Goal: Task Accomplishment & Management: Manage account settings

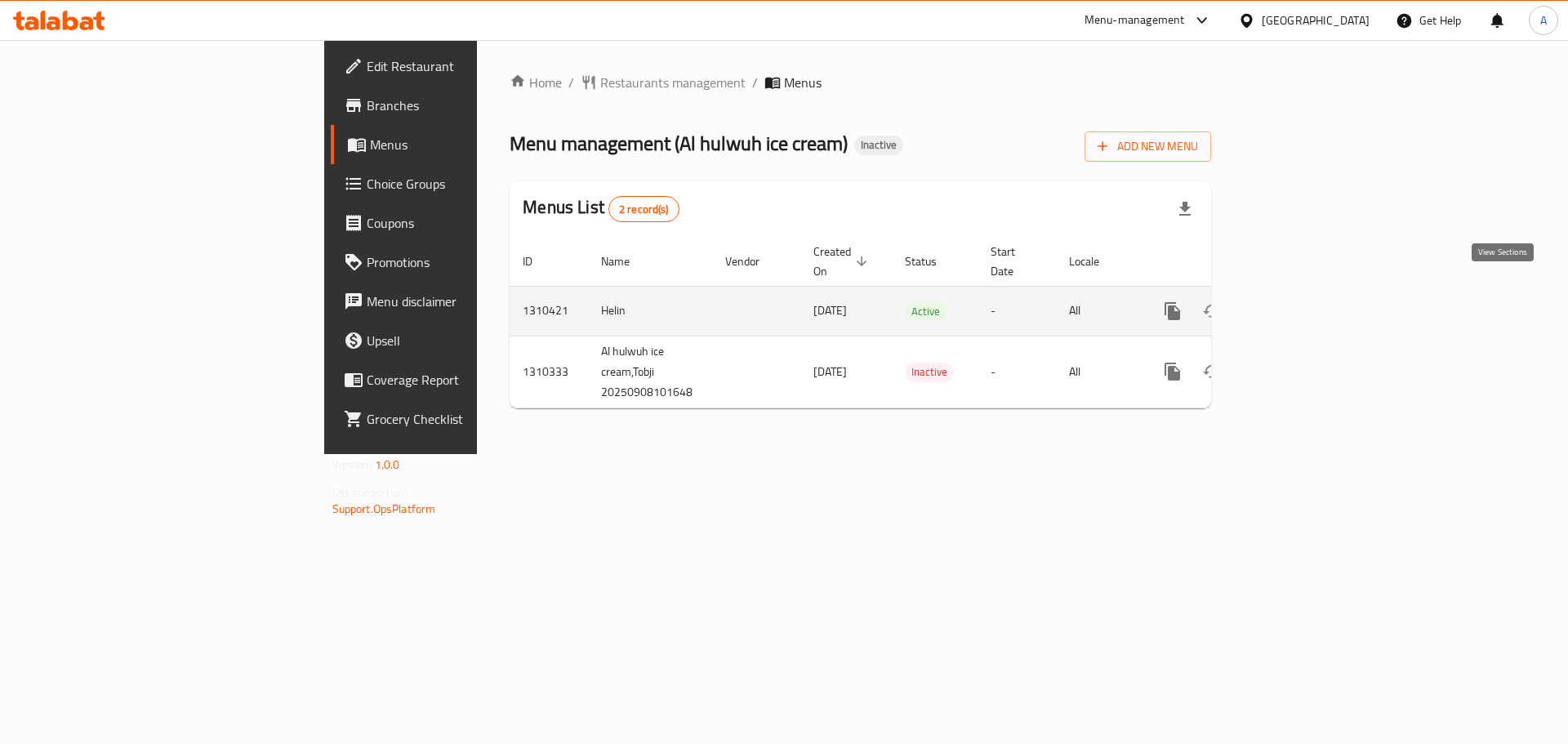
click at [1300, 302] on icon "enhanced table" at bounding box center [1290, 311] width 19 height 19
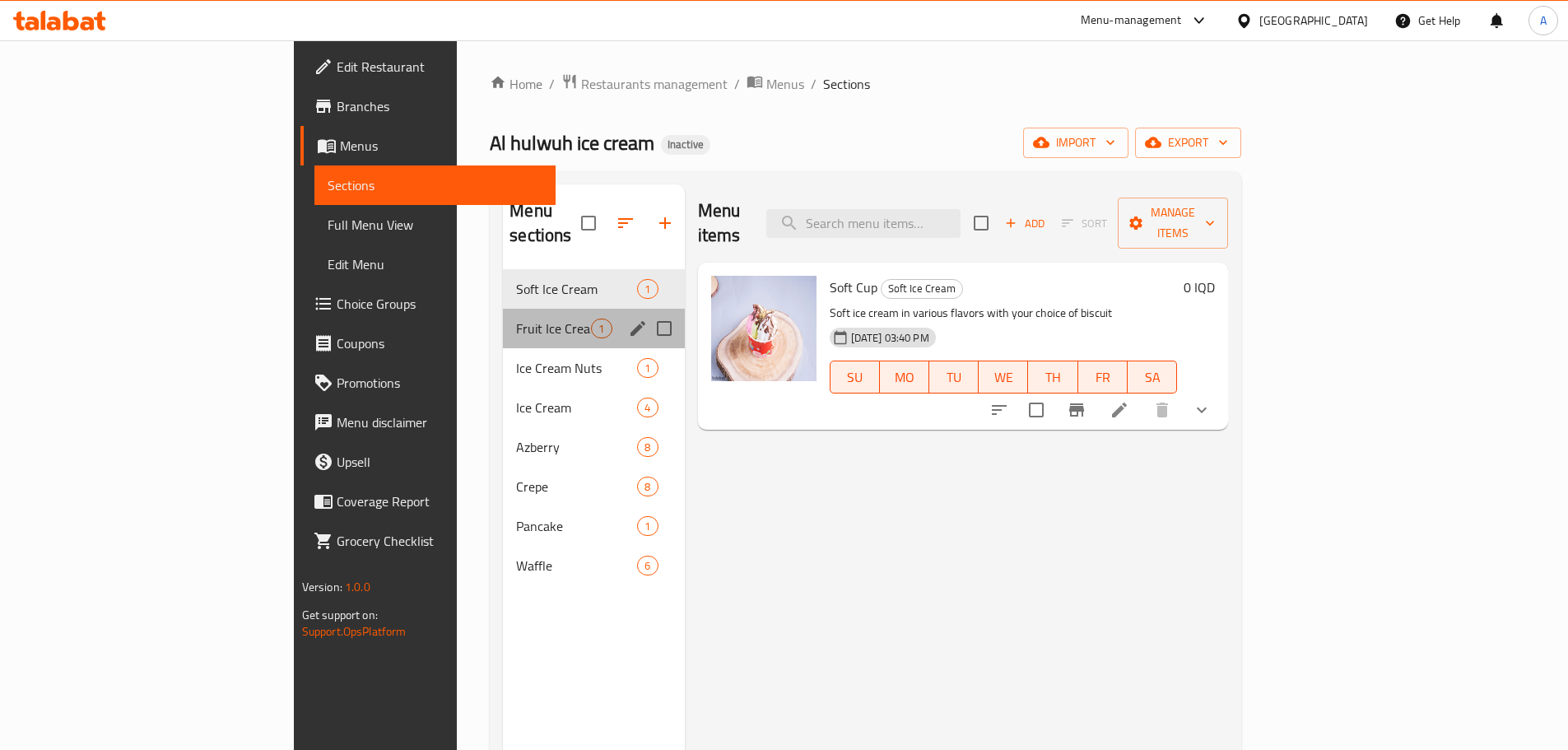
click at [503, 308] on div "Fruit Ice Cream 1" at bounding box center [593, 328] width 181 height 40
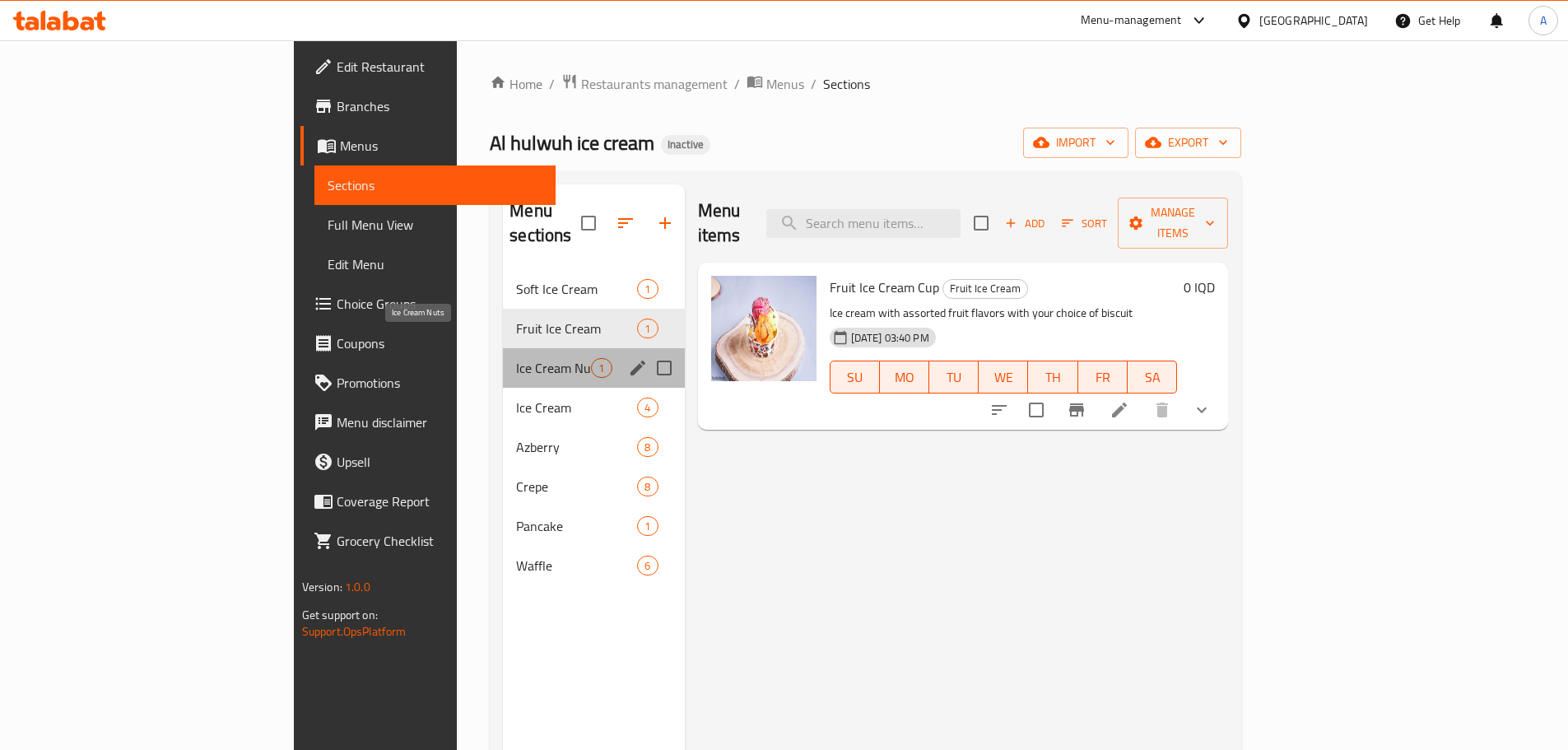
click at [516, 358] on span "Ice Cream Nuts" at bounding box center [553, 368] width 75 height 19
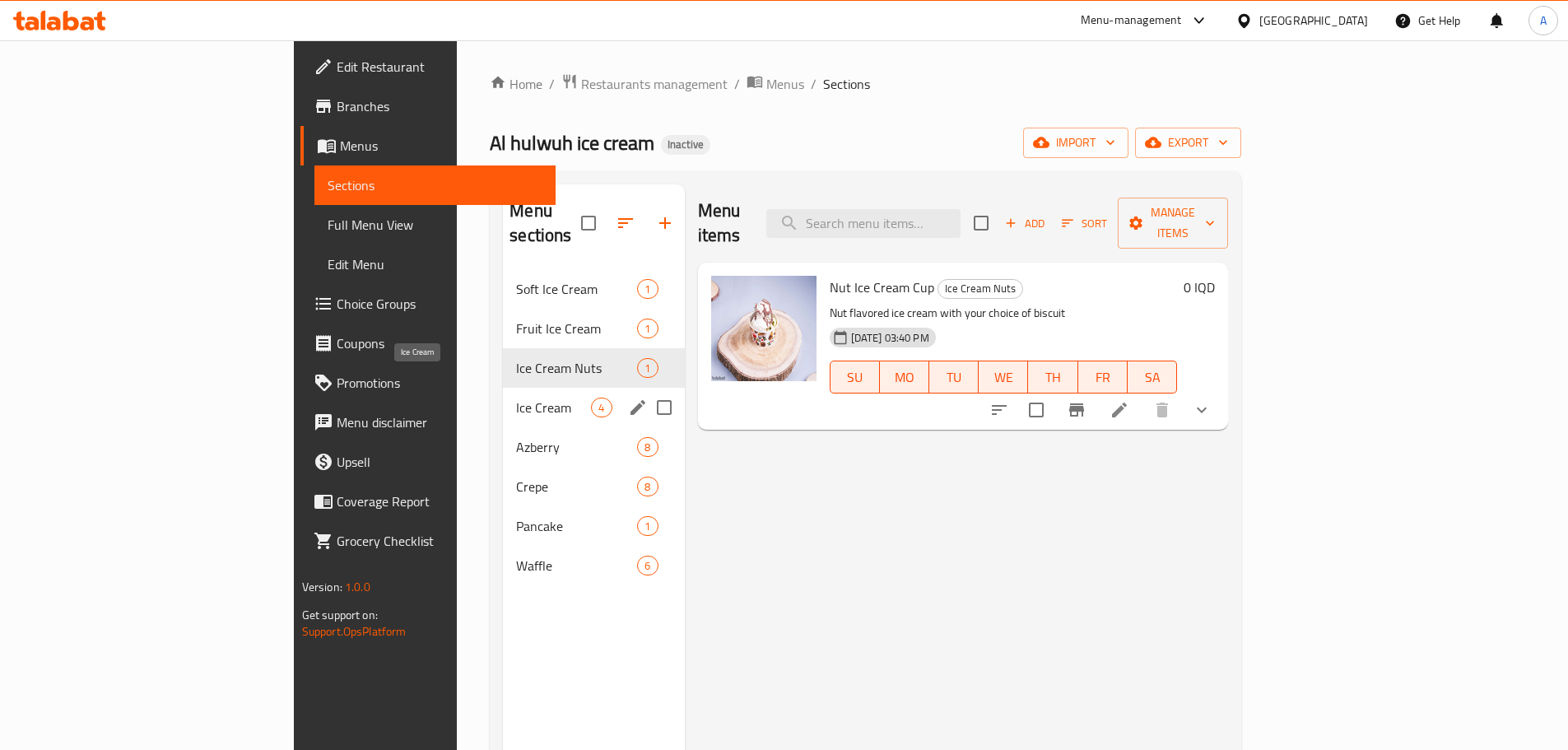
click at [516, 397] on span "Ice Cream" at bounding box center [553, 407] width 75 height 19
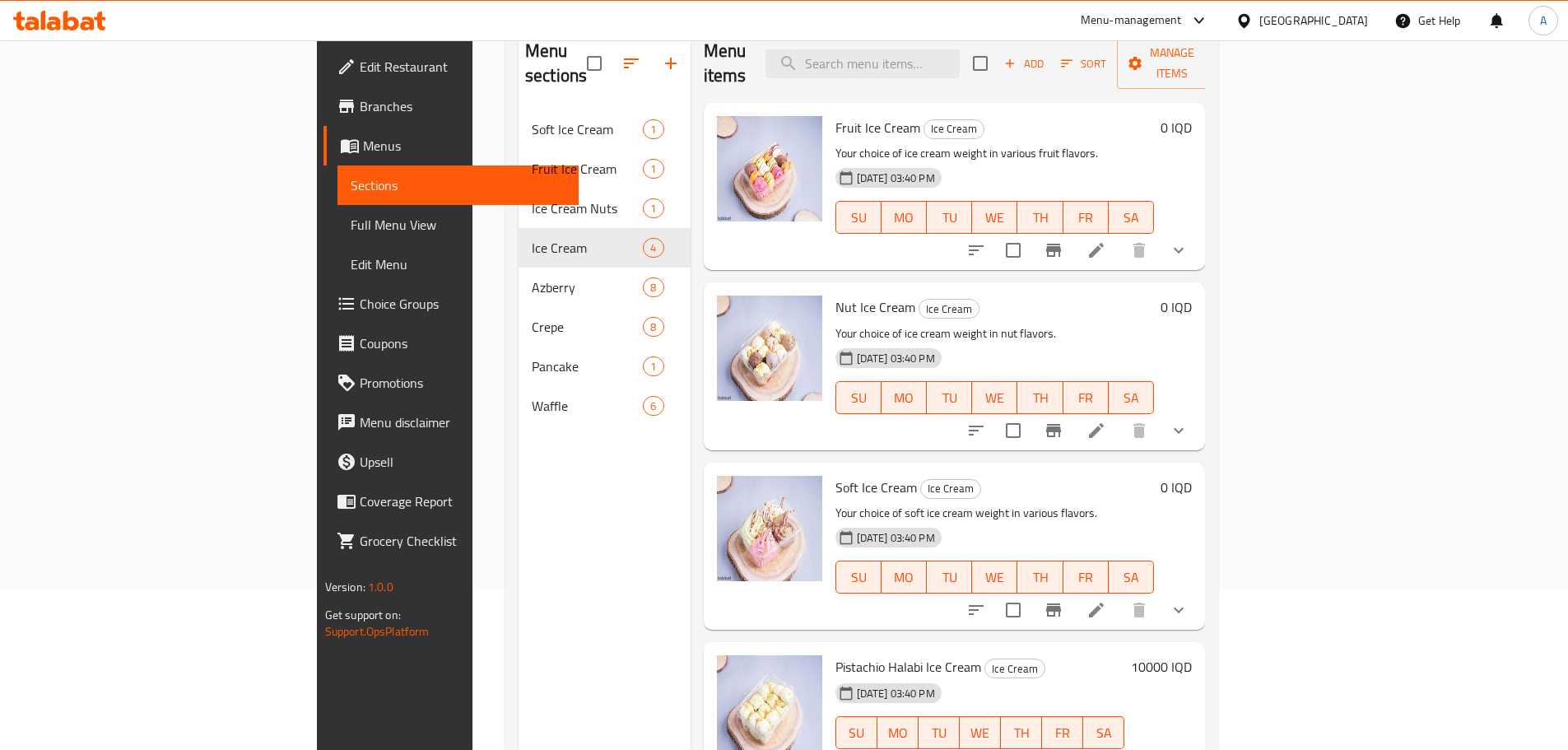
scroll to position [230, 0]
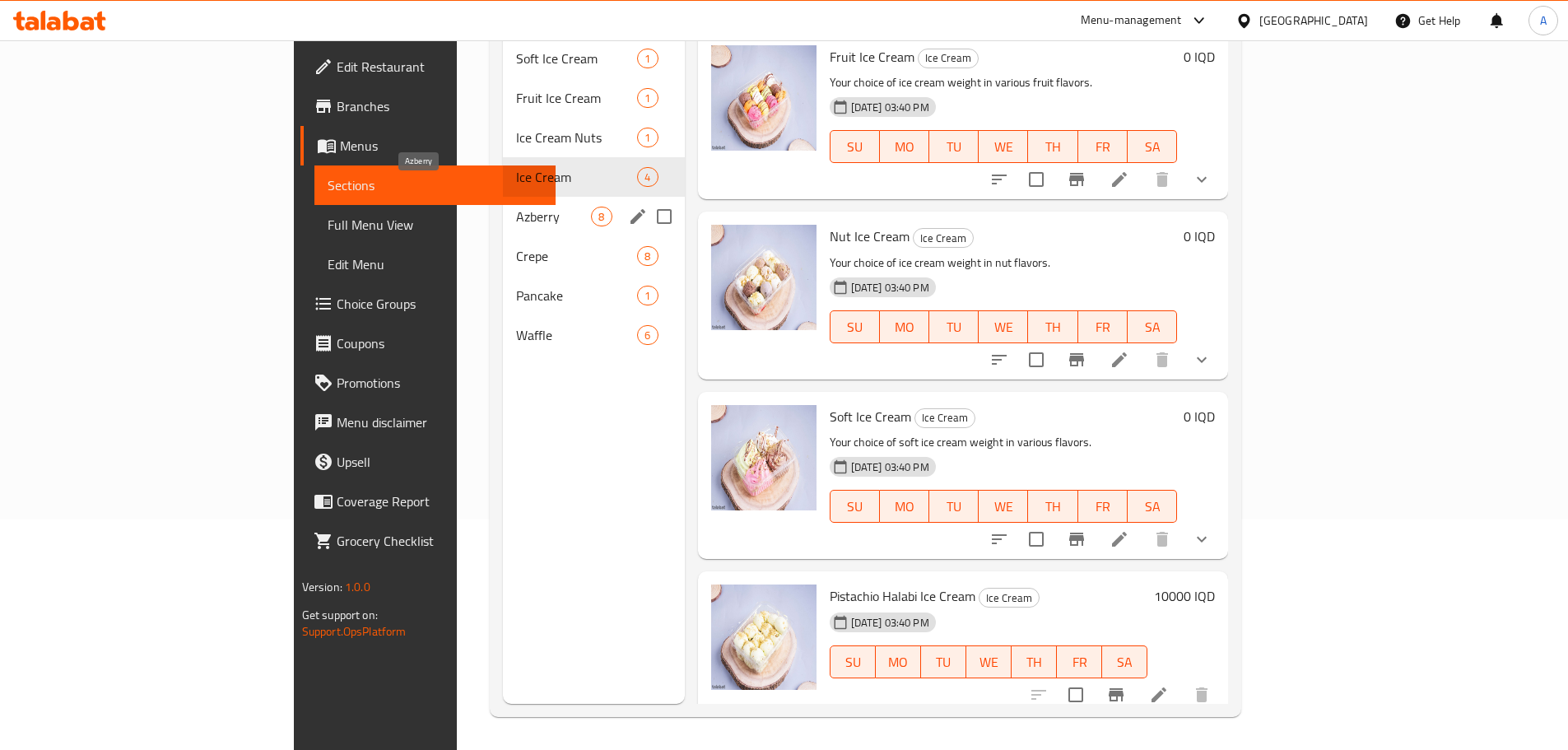
click at [516, 206] on span "Azberry" at bounding box center [553, 216] width 75 height 19
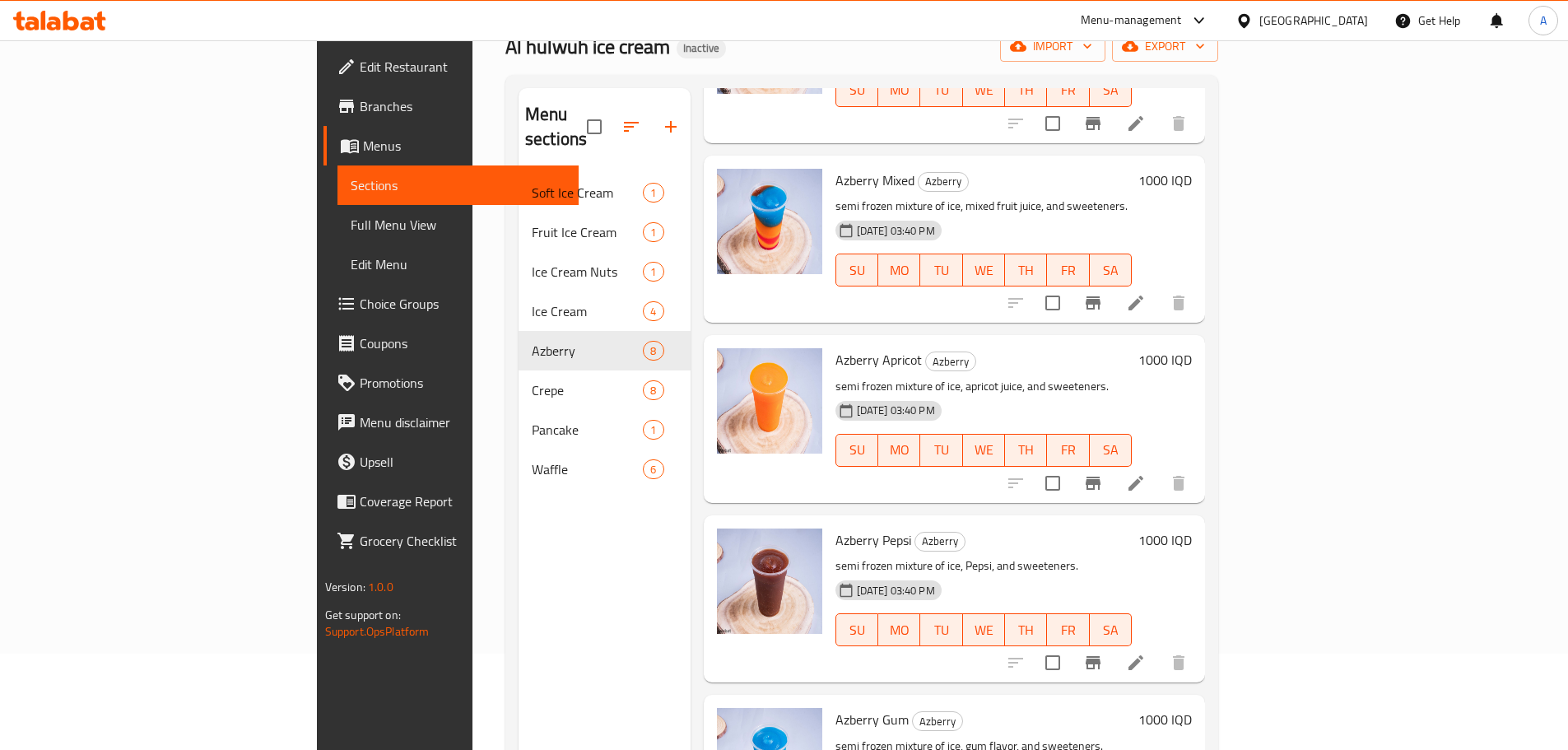
scroll to position [230, 0]
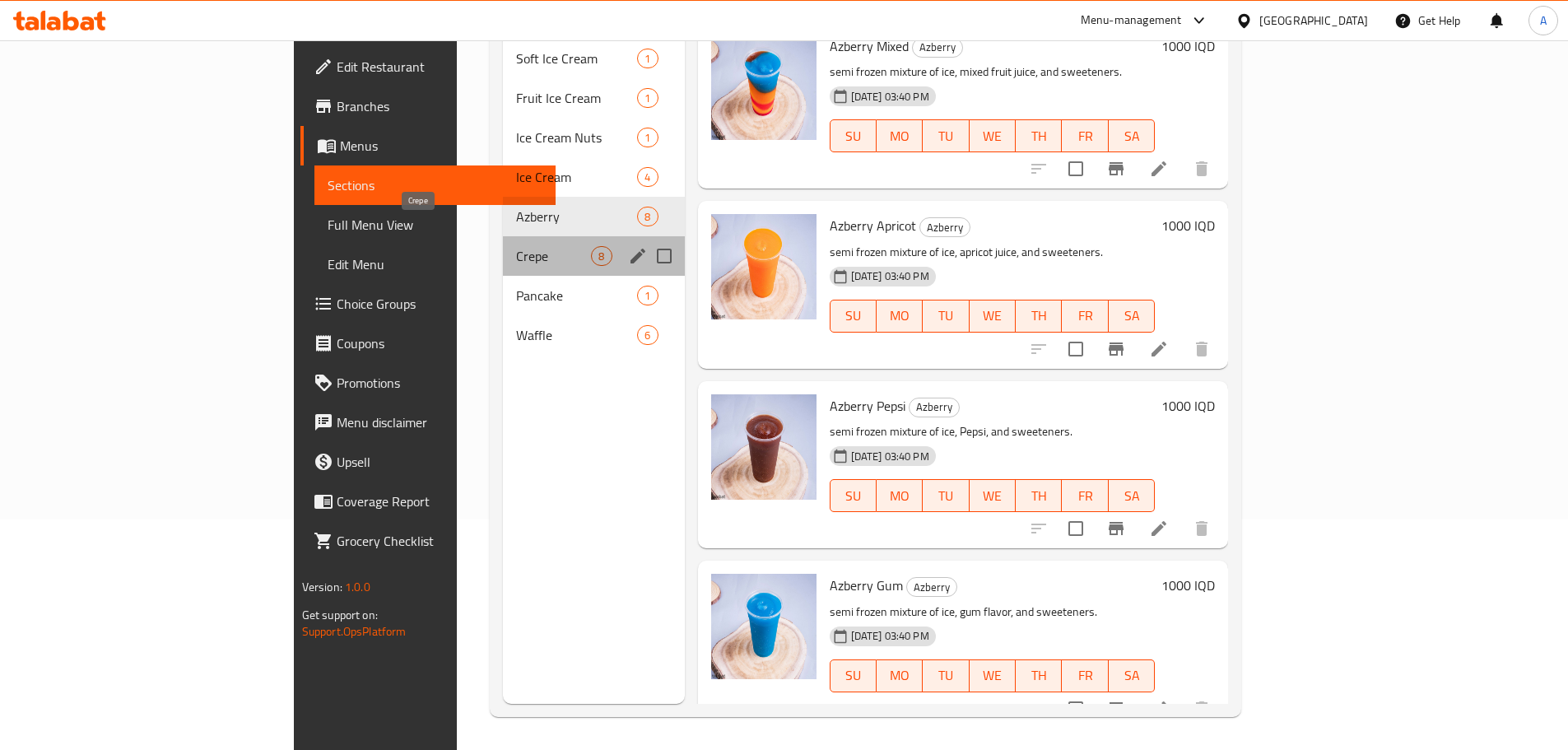
click at [516, 246] on span "Crepe" at bounding box center [553, 256] width 75 height 19
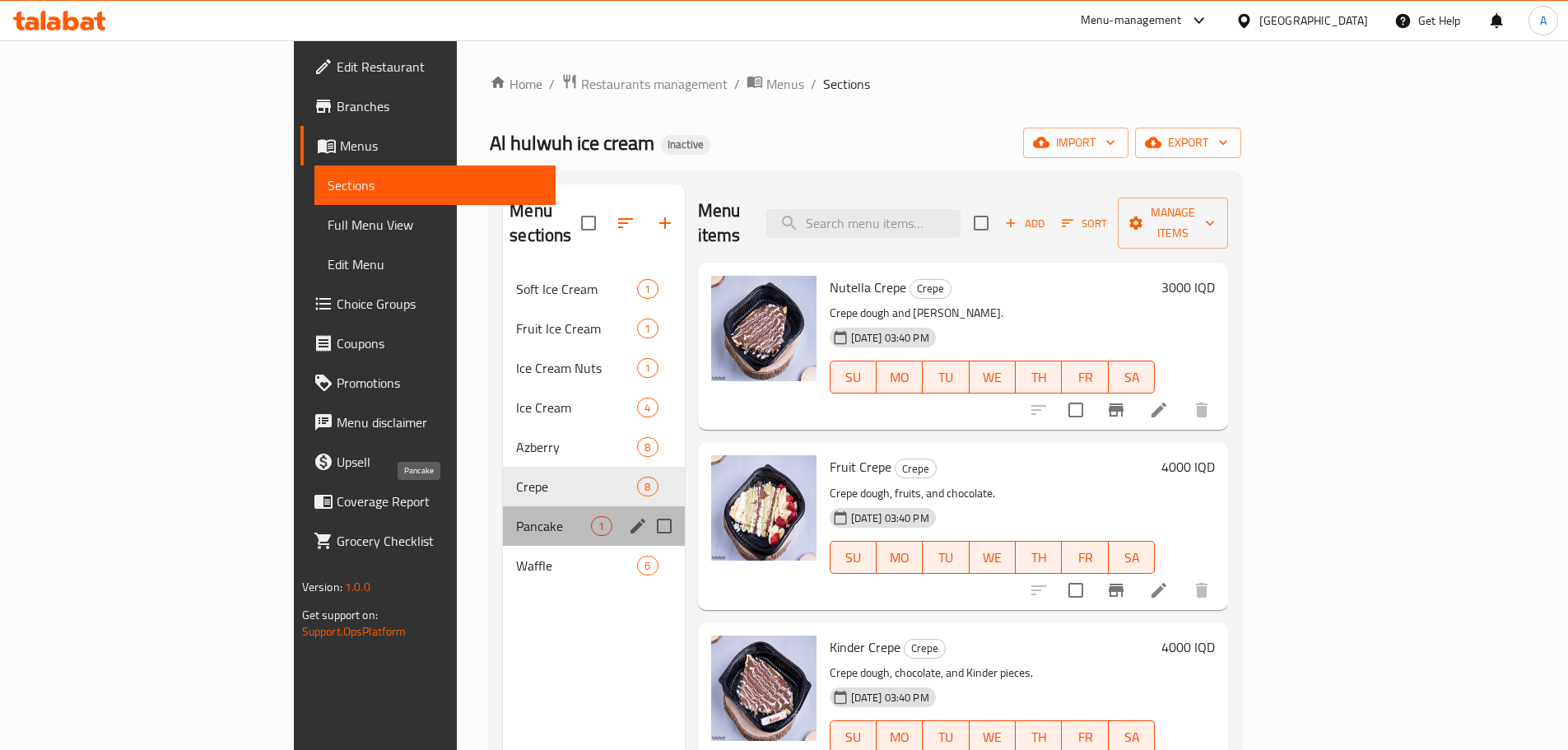
click at [516, 516] on span "Pancake" at bounding box center [553, 525] width 75 height 19
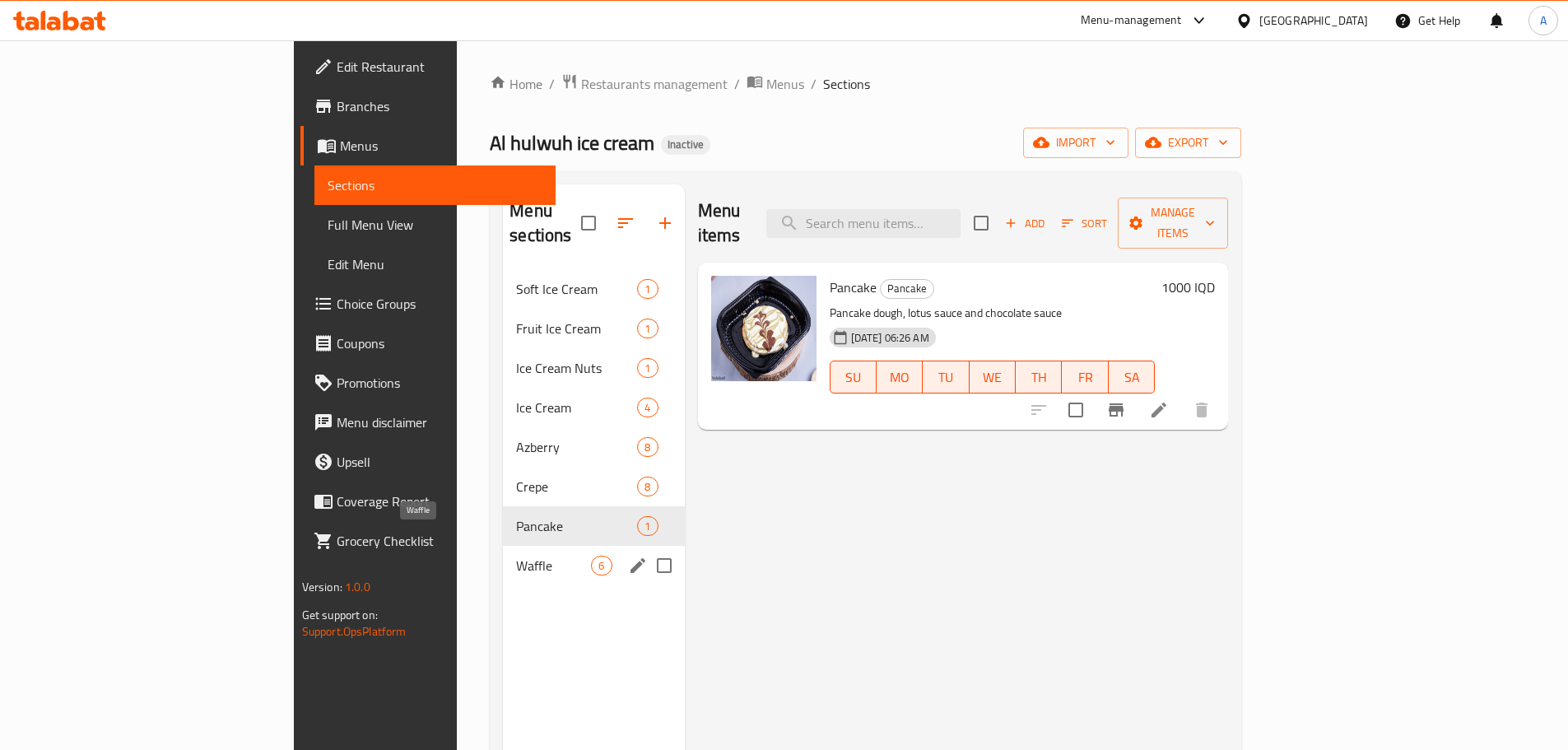
click at [516, 555] on span "Waffle" at bounding box center [553, 565] width 75 height 19
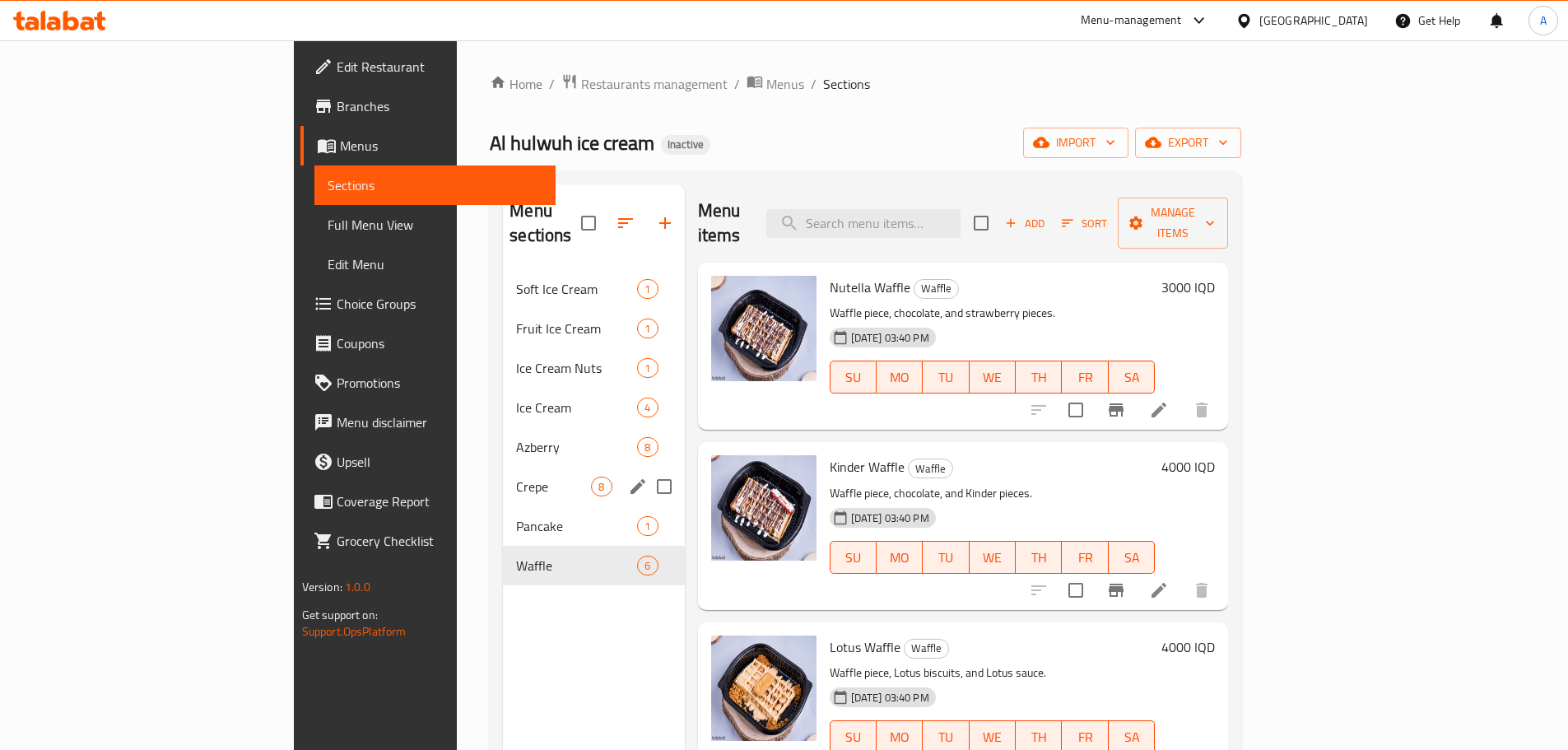
click at [503, 479] on div "Crepe 8" at bounding box center [593, 486] width 181 height 40
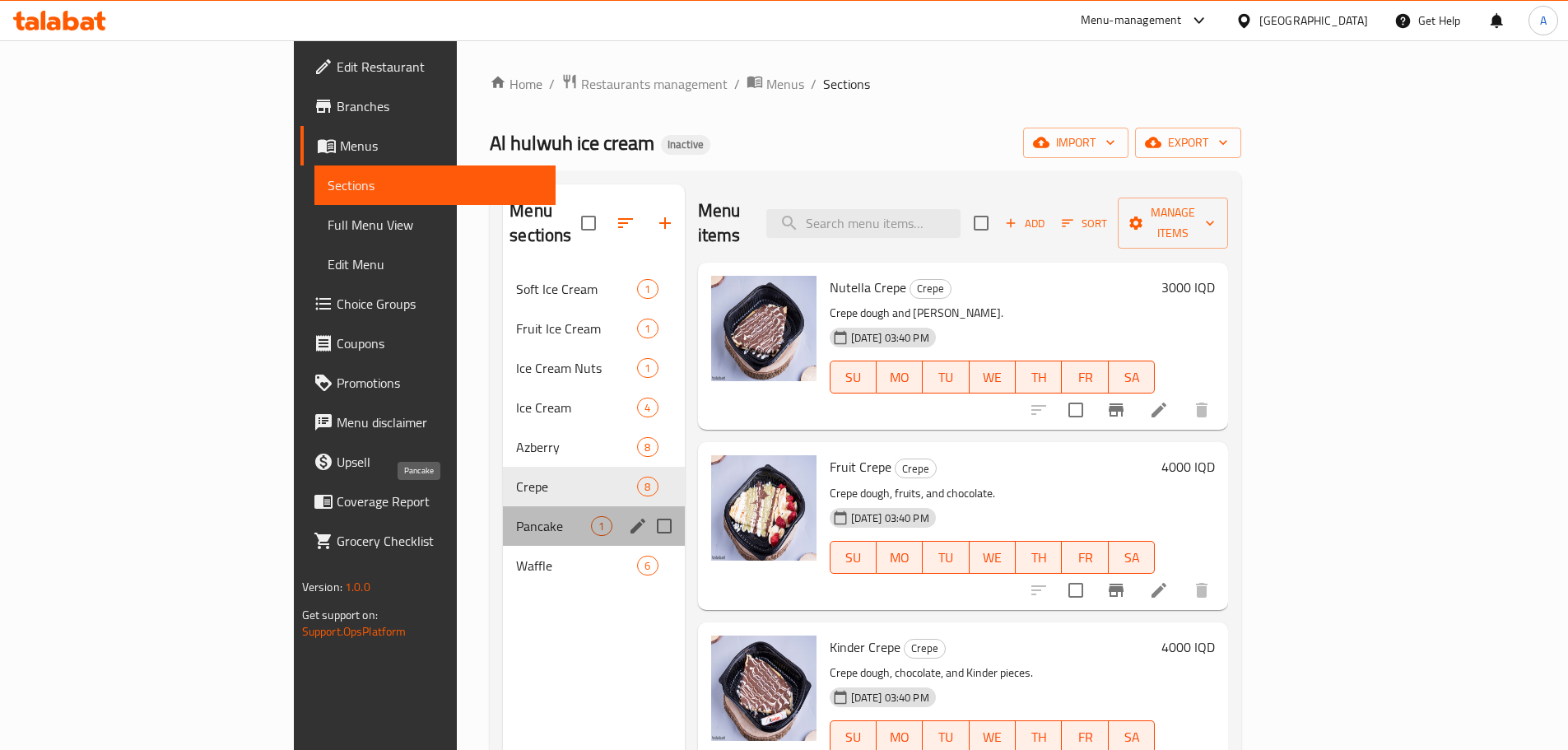
click at [516, 516] on span "Pancake" at bounding box center [553, 525] width 75 height 19
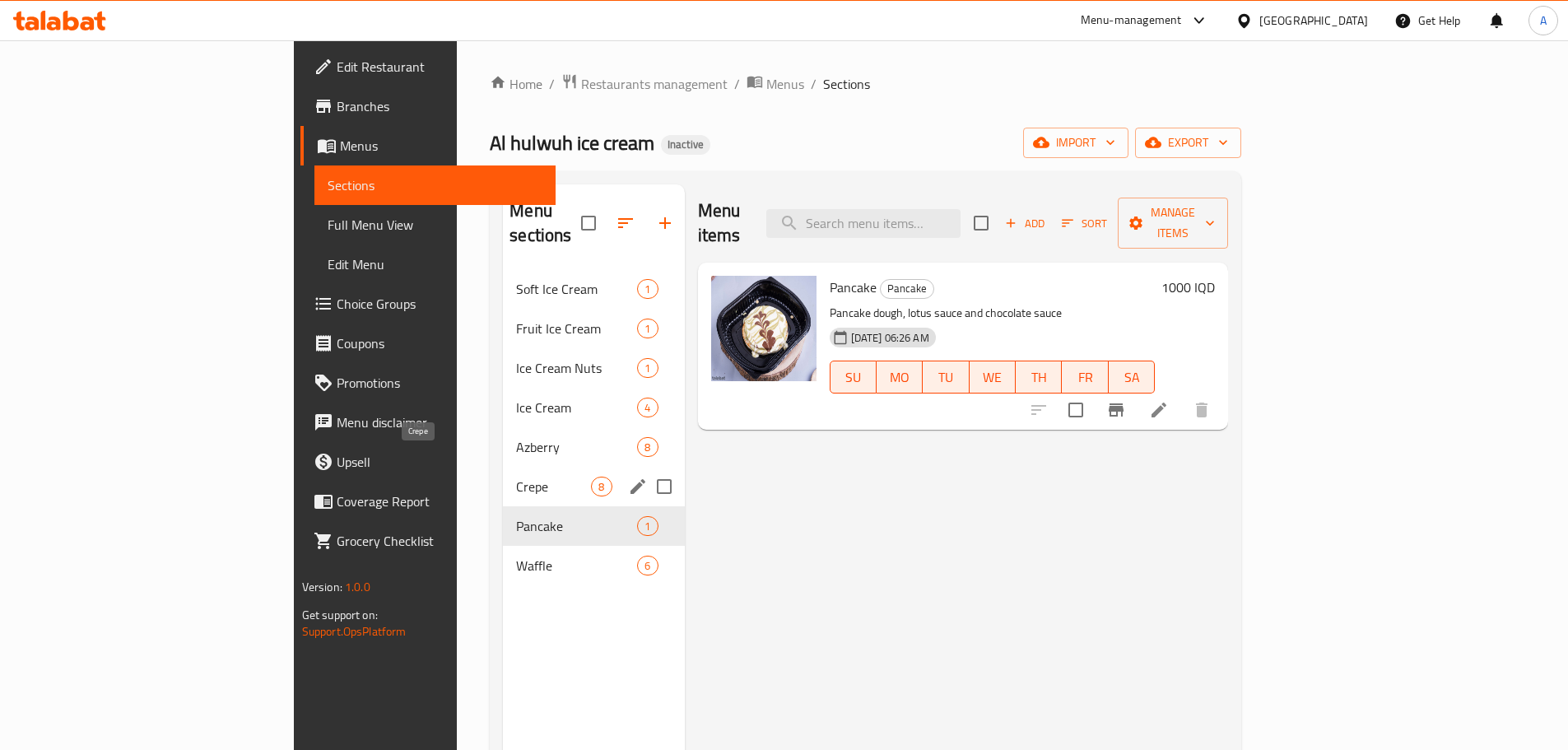
click at [516, 477] on span "Crepe" at bounding box center [553, 486] width 75 height 19
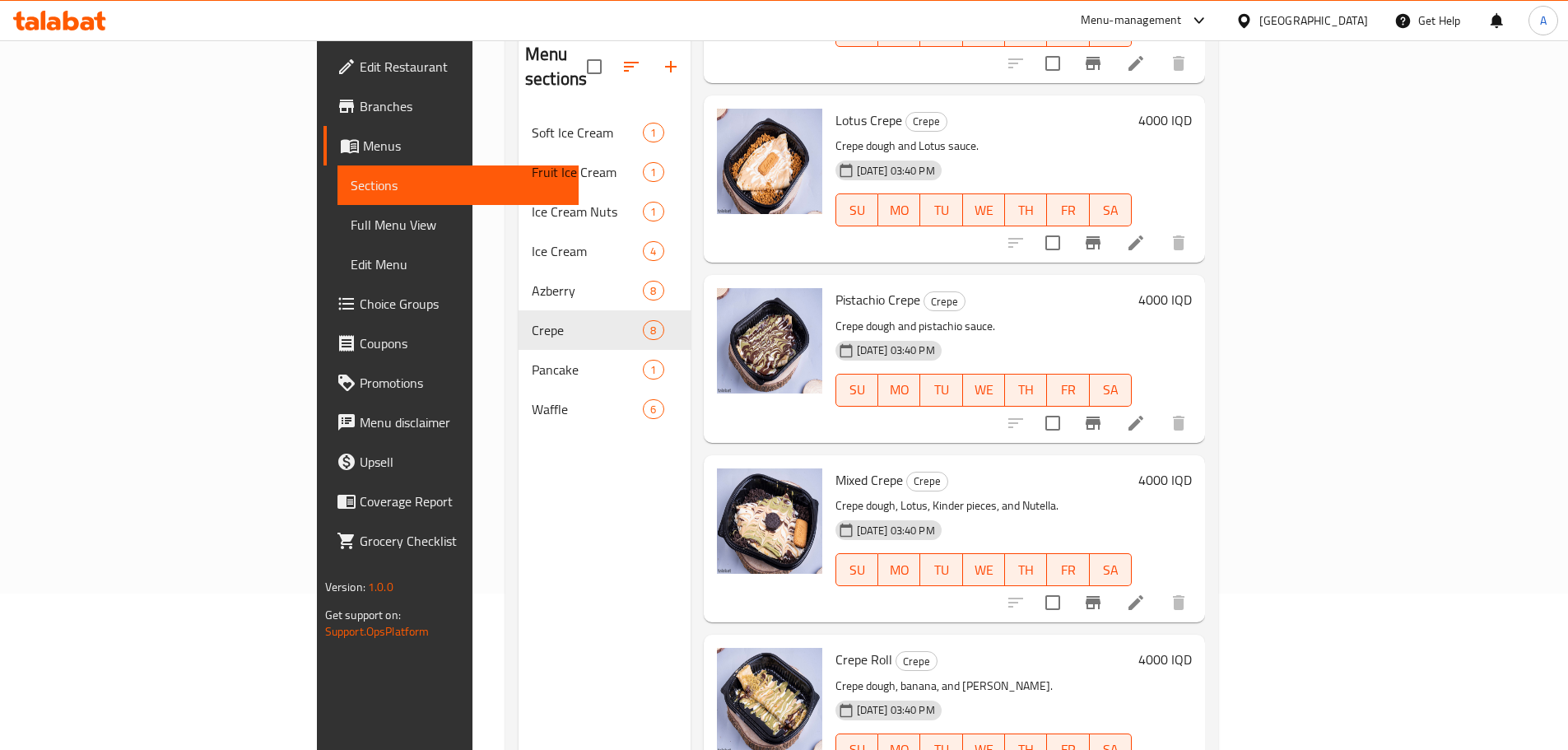
scroll to position [230, 0]
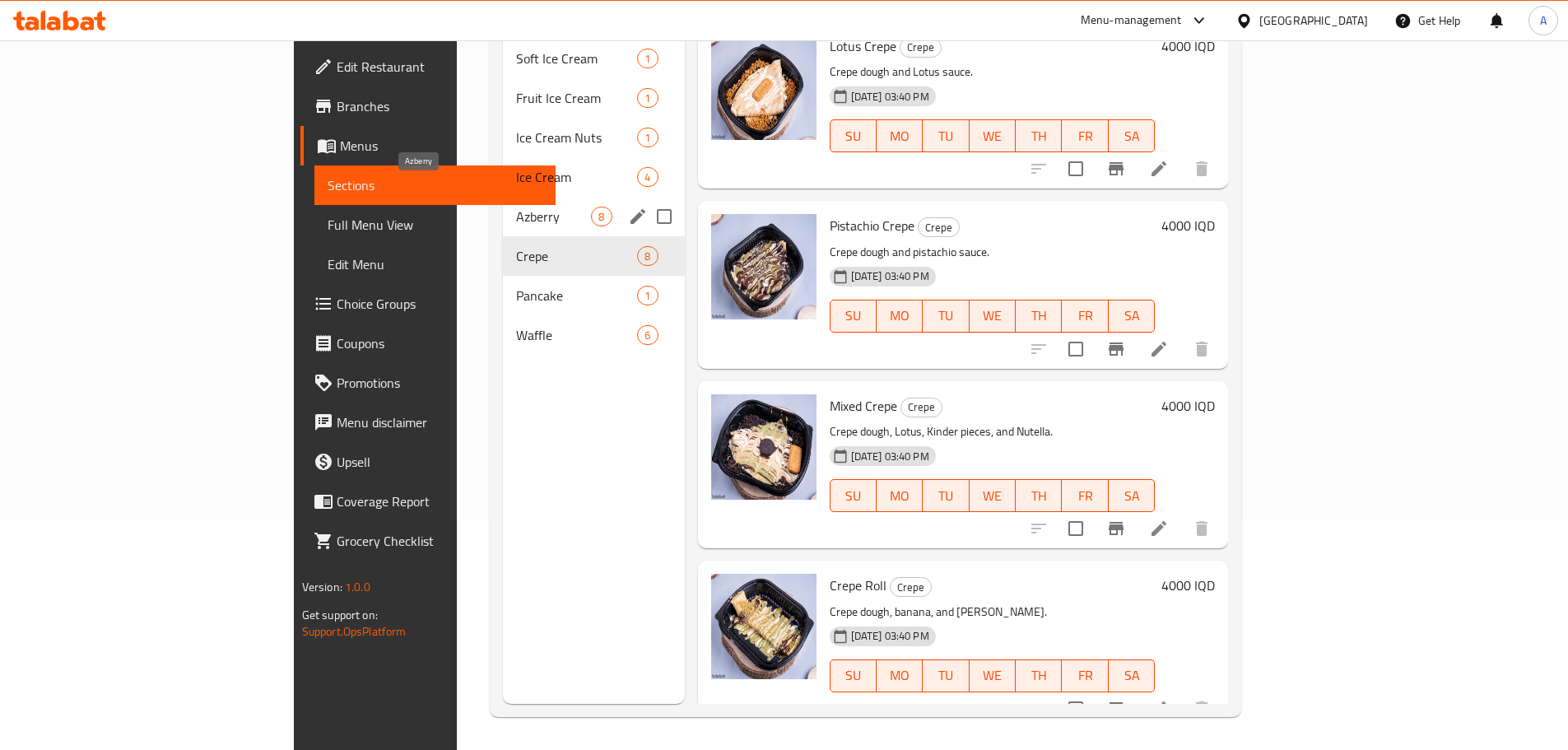
click at [516, 206] on span "Azberry" at bounding box center [553, 216] width 75 height 19
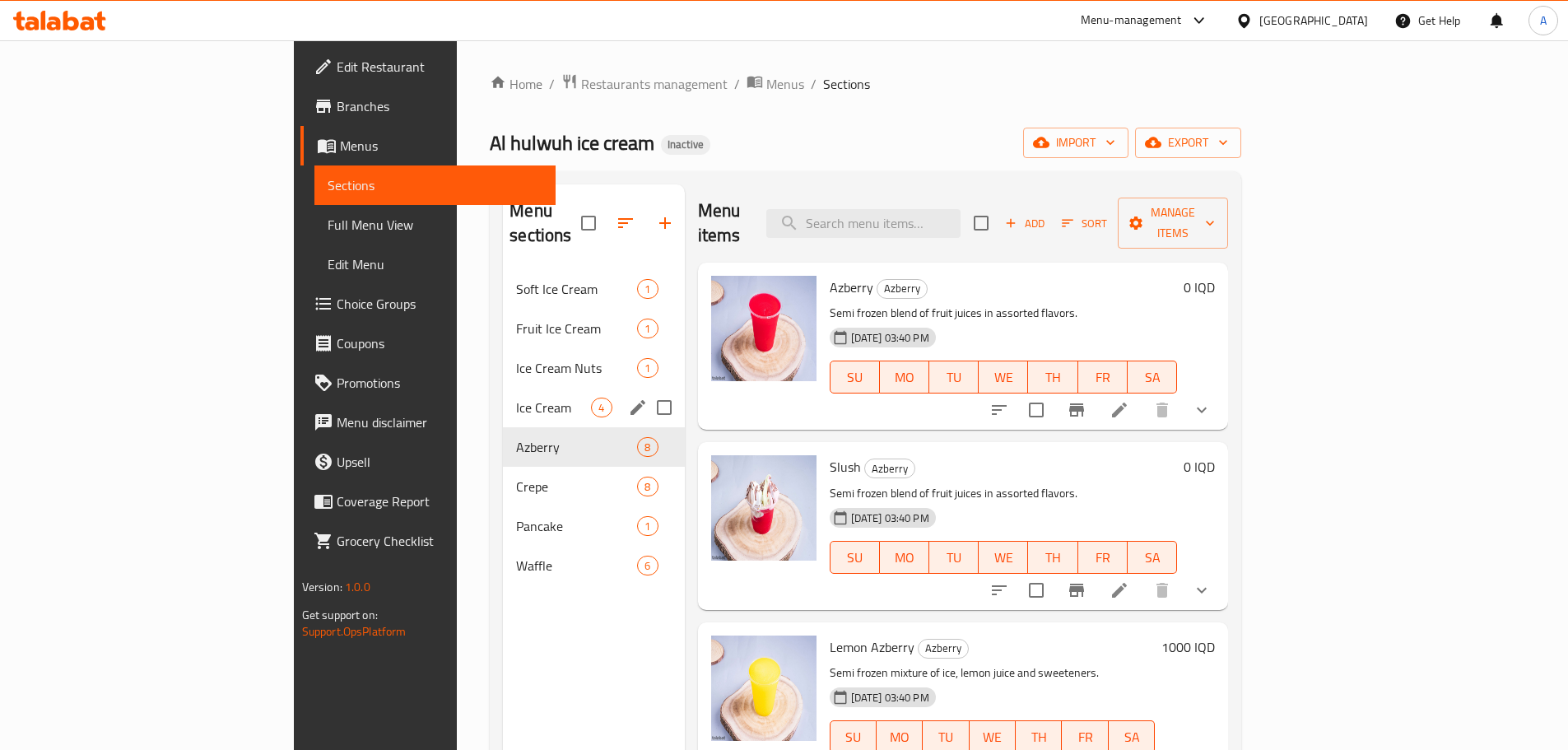
click at [503, 388] on div "Ice Cream 4" at bounding box center [593, 407] width 181 height 40
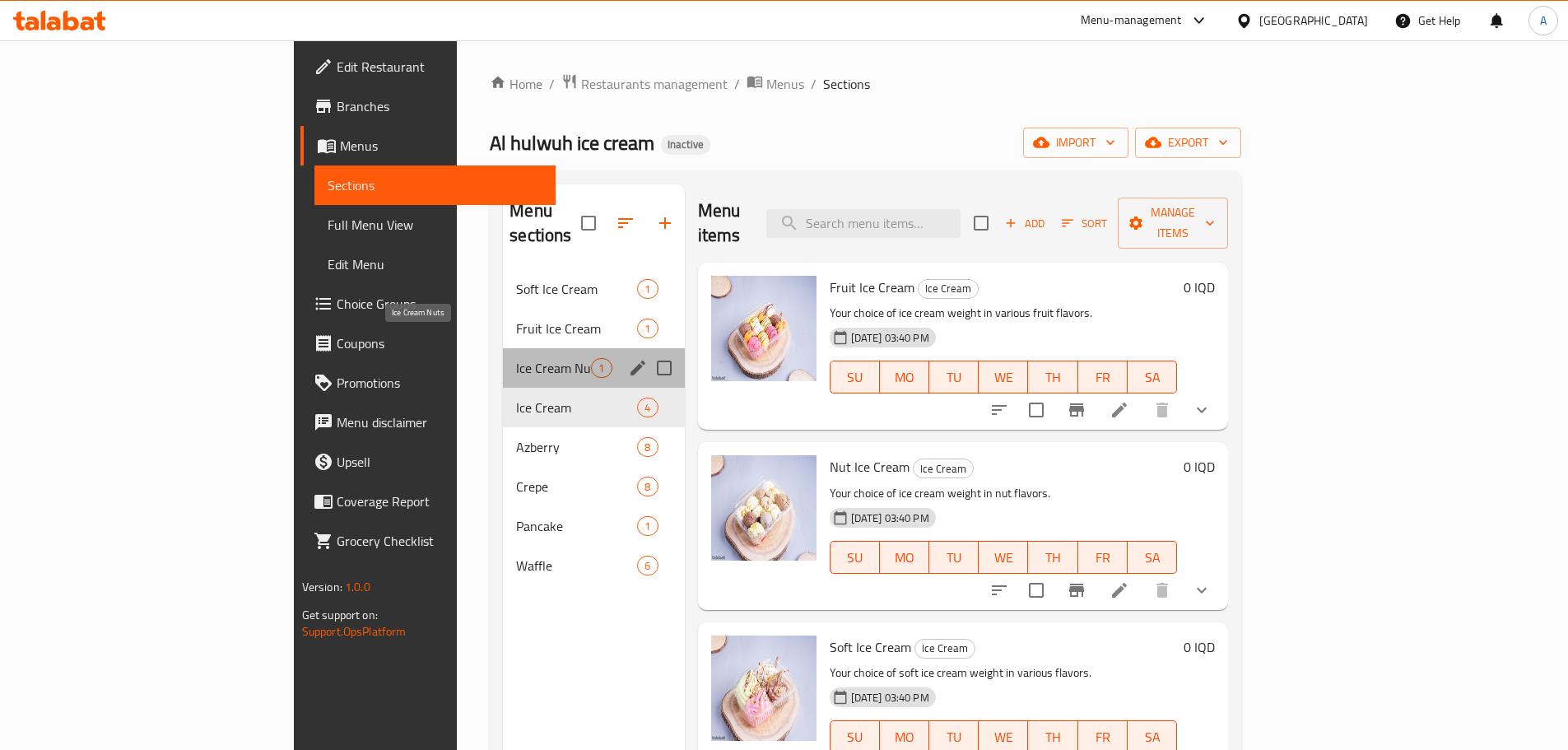
drag, startPoint x: 391, startPoint y: 334, endPoint x: 442, endPoint y: 323, distance: 52.2
click at [516, 358] on span "Ice Cream Nuts" at bounding box center [553, 368] width 75 height 19
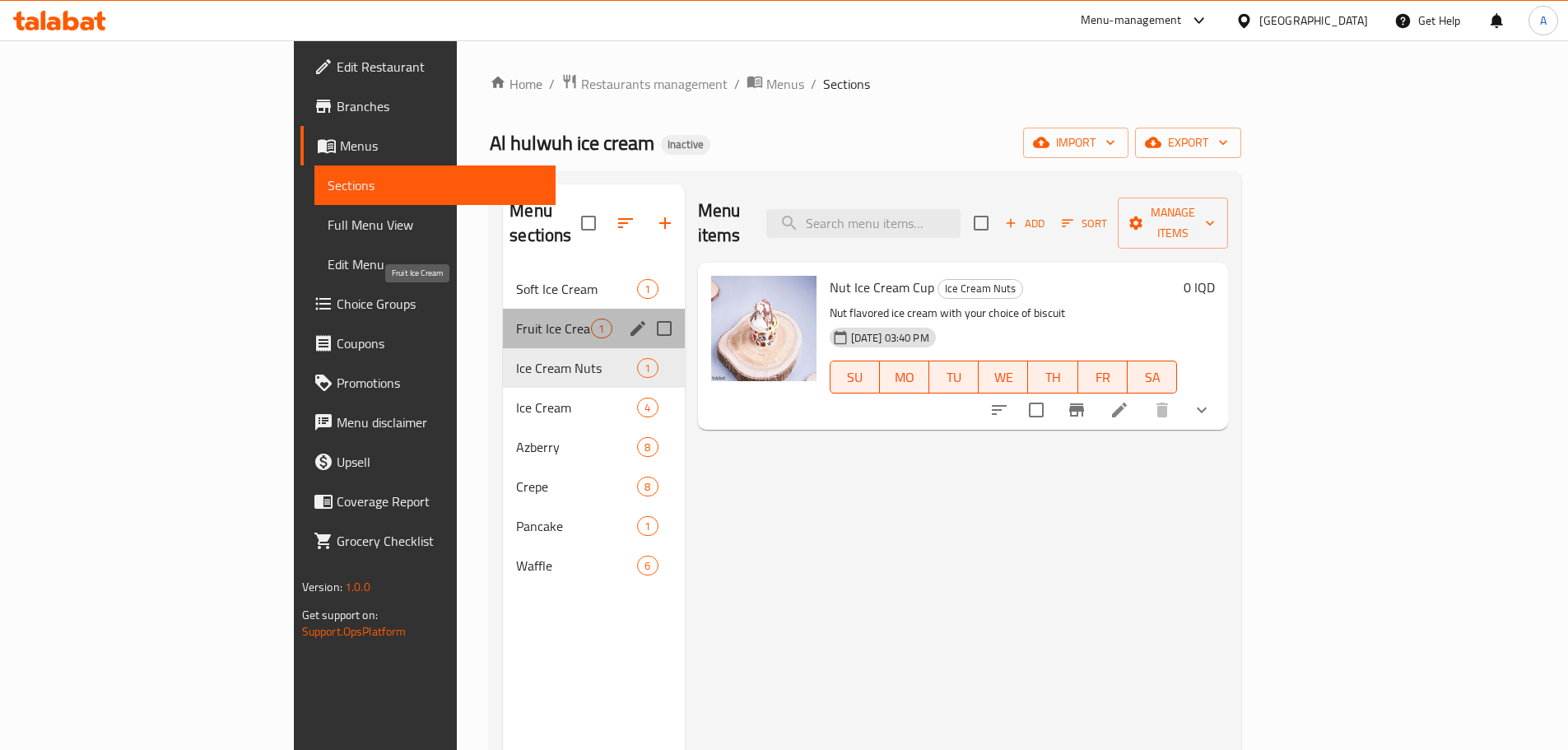
click at [516, 318] on span "Fruit Ice Cream" at bounding box center [553, 328] width 75 height 19
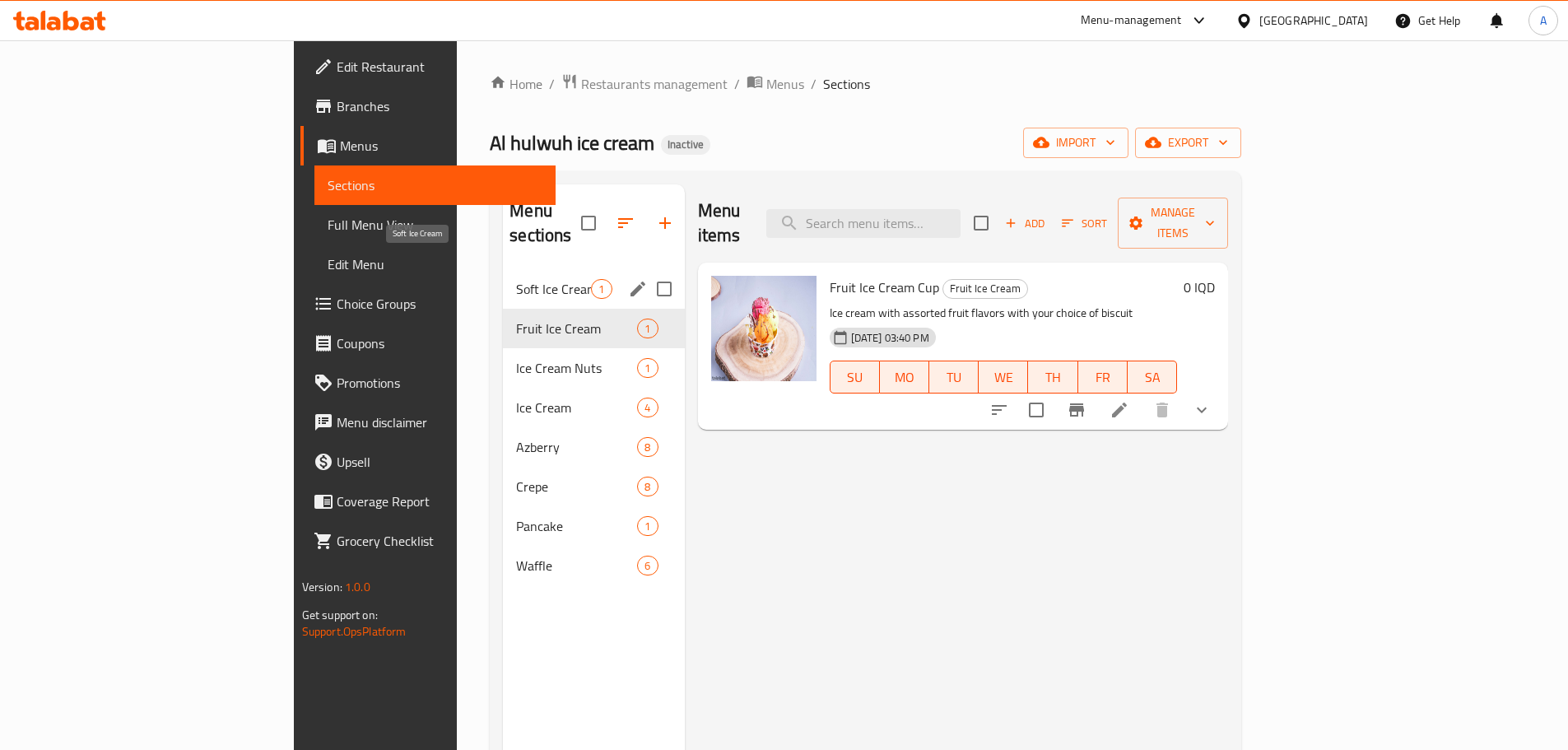
click at [516, 279] on span "Soft Ice Cream" at bounding box center [553, 289] width 75 height 19
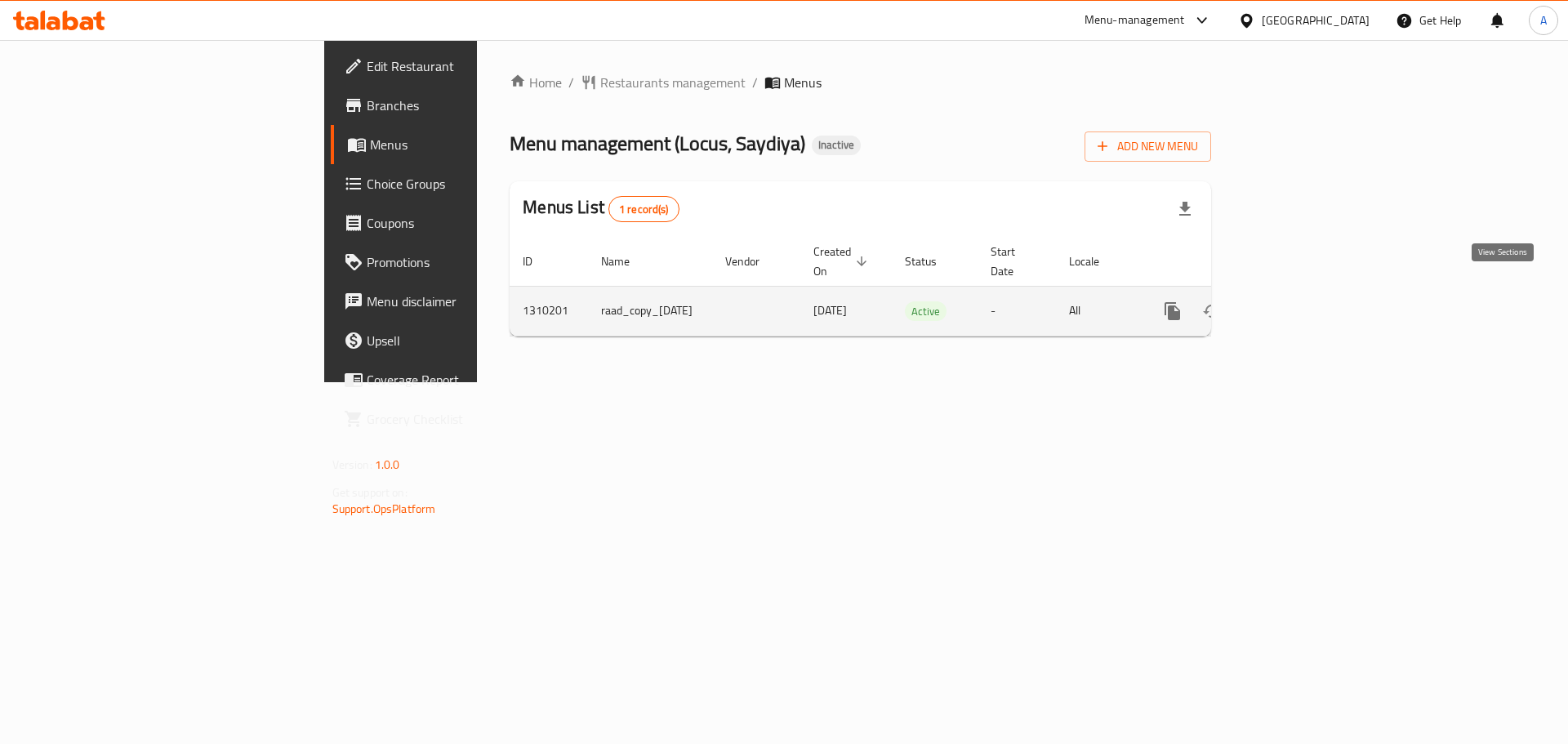
click at [1300, 302] on icon "enhanced table" at bounding box center [1290, 311] width 19 height 19
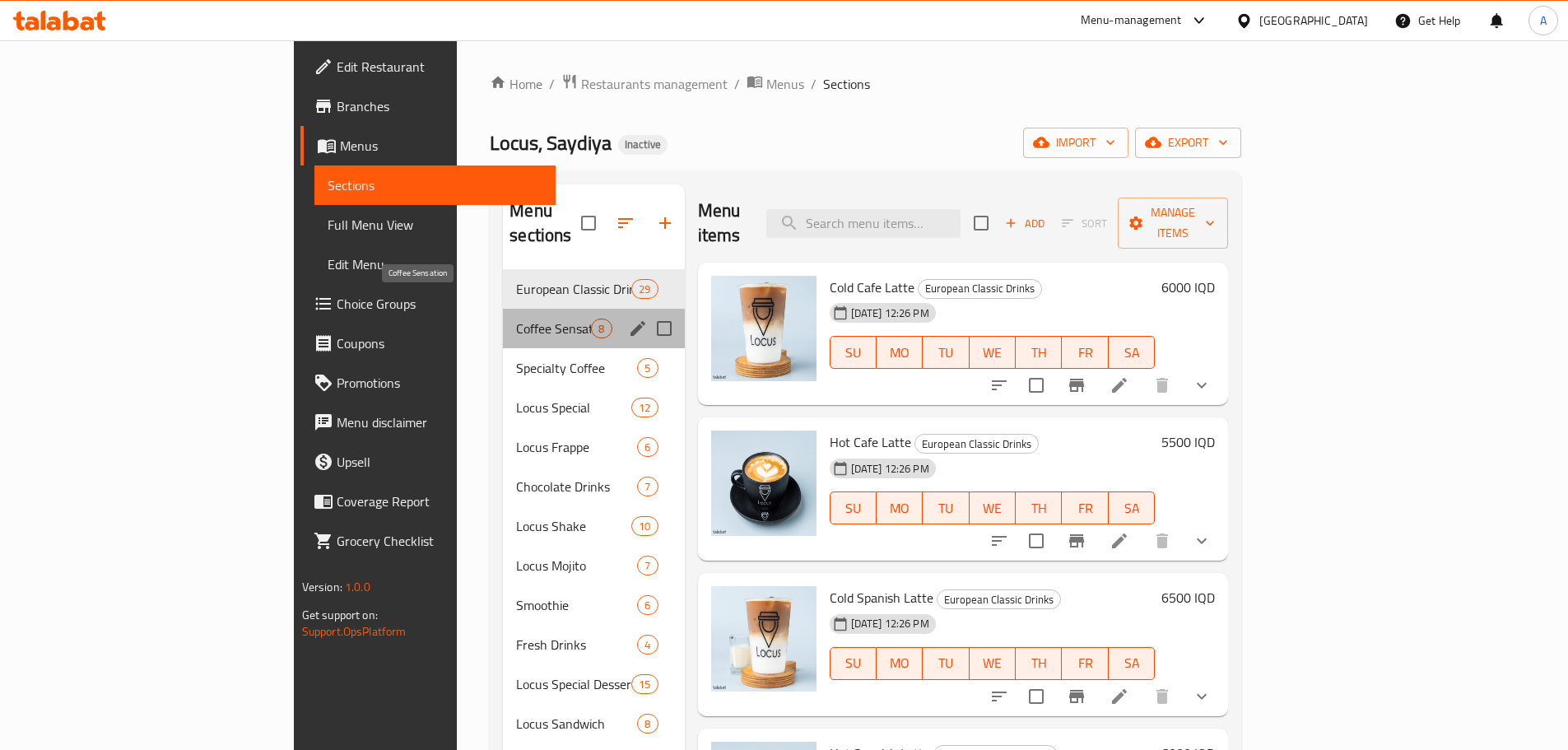
click at [516, 318] on span "Coffee Sensation" at bounding box center [553, 328] width 75 height 19
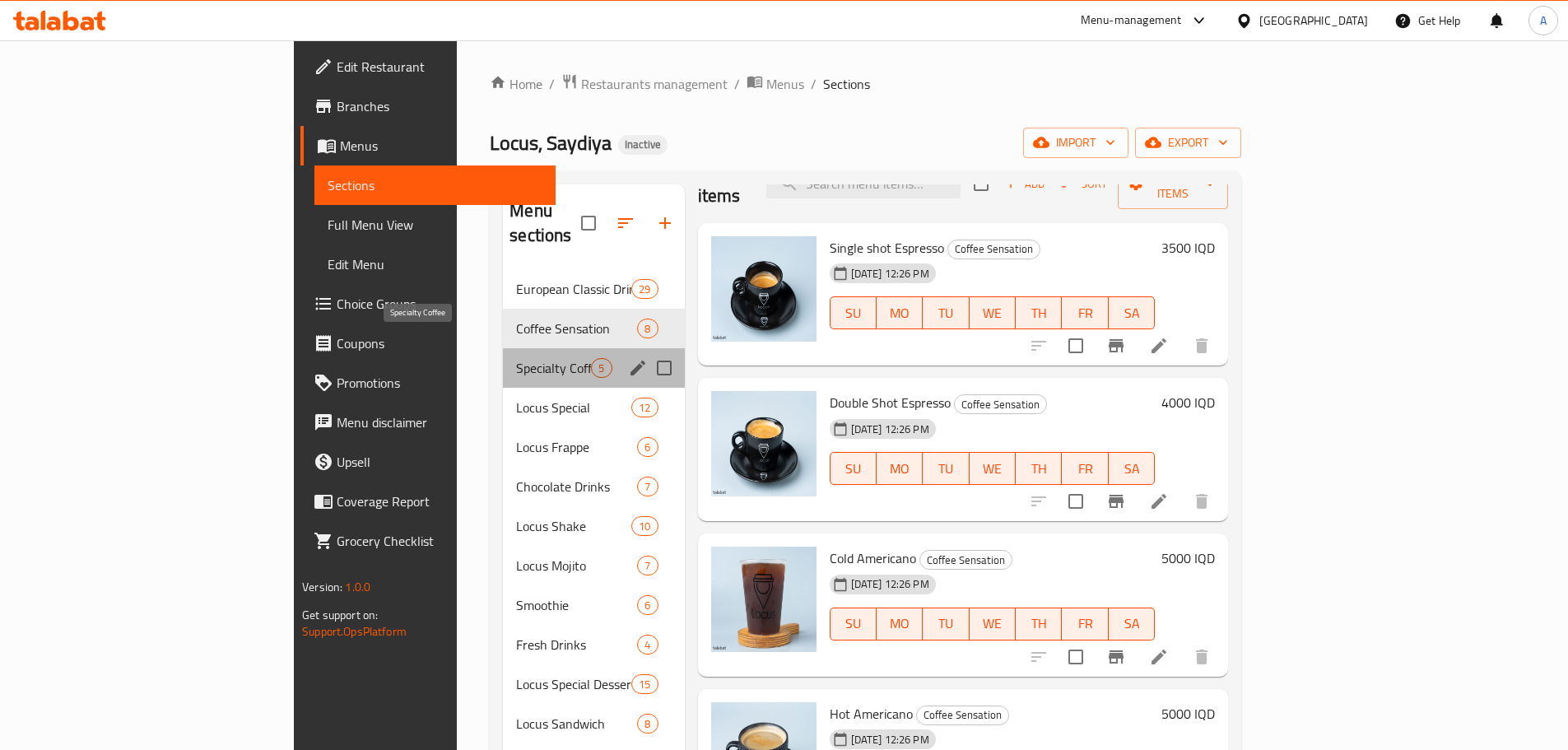
click at [516, 358] on span "Specialty Coffee" at bounding box center [553, 368] width 75 height 19
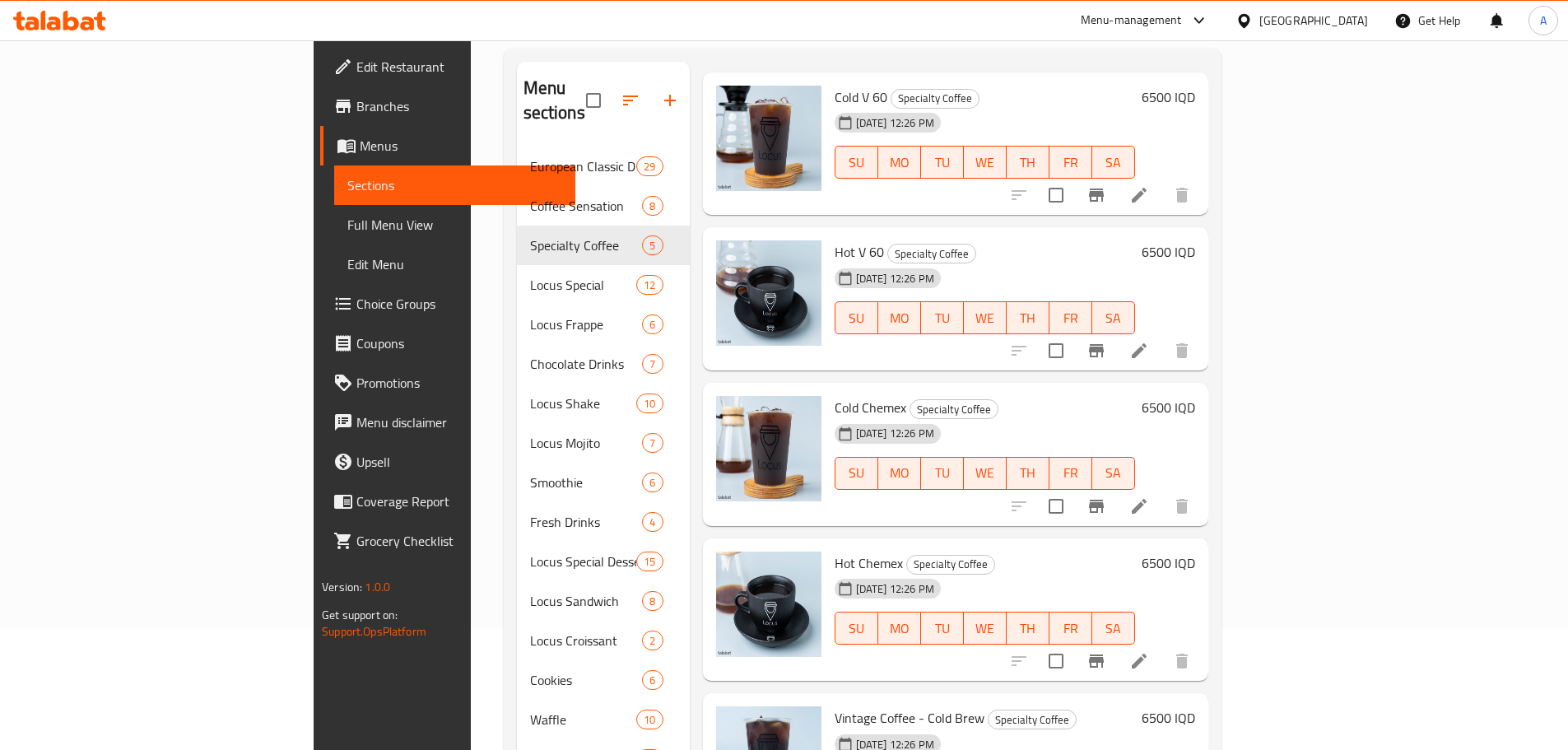
scroll to position [230, 0]
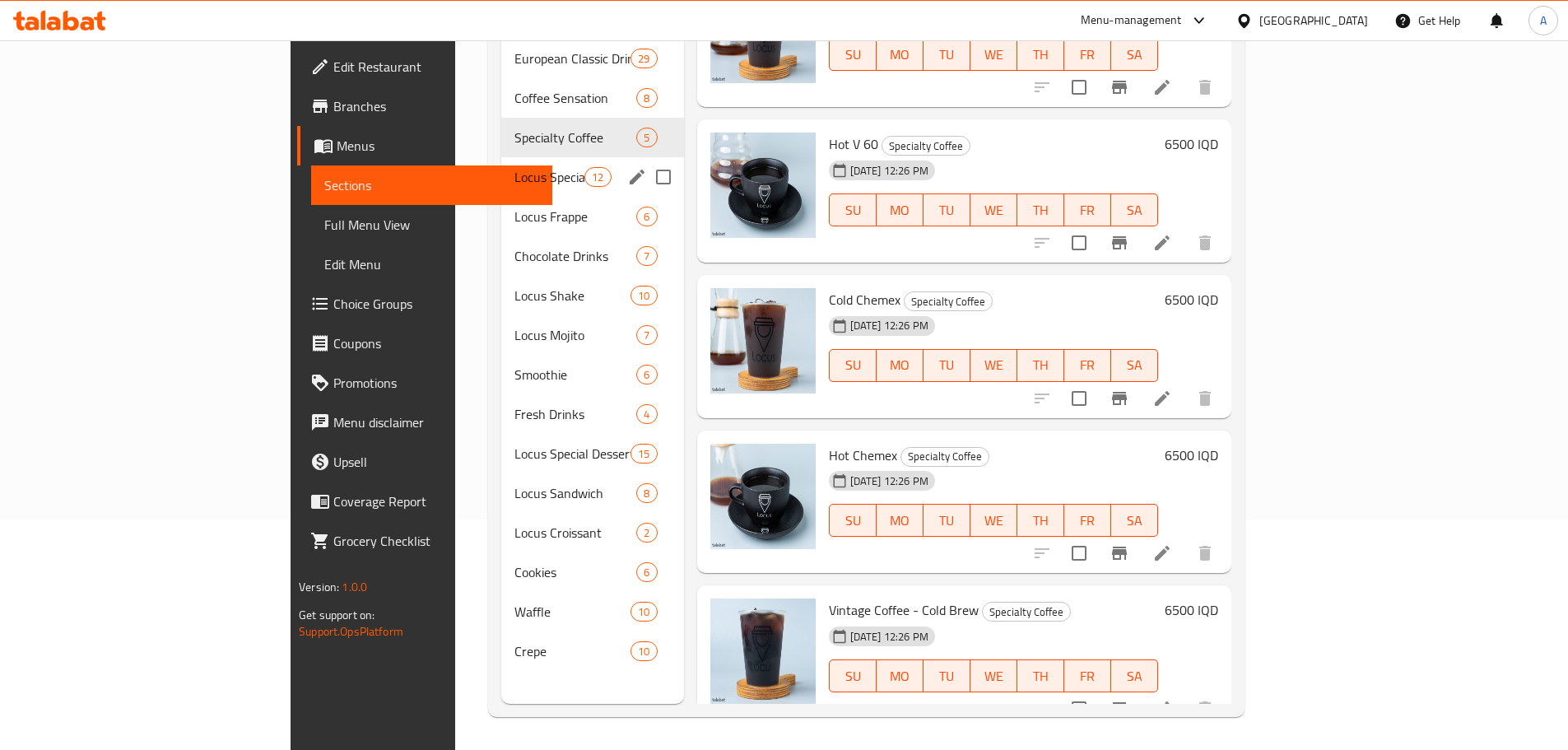
click at [515, 167] on span "Locus Special" at bounding box center [549, 177] width 70 height 19
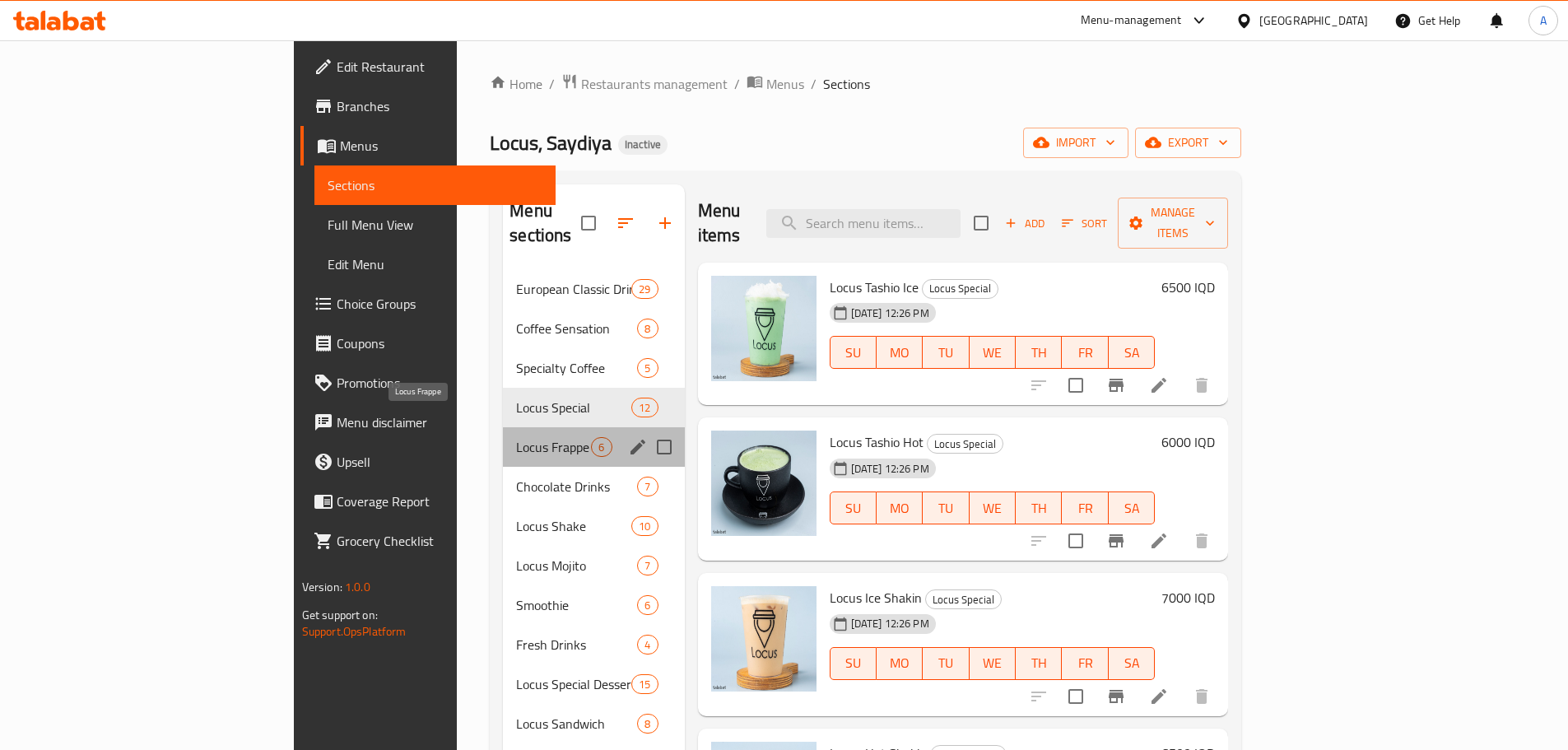
click at [516, 437] on span "Locus Frappe" at bounding box center [553, 447] width 75 height 19
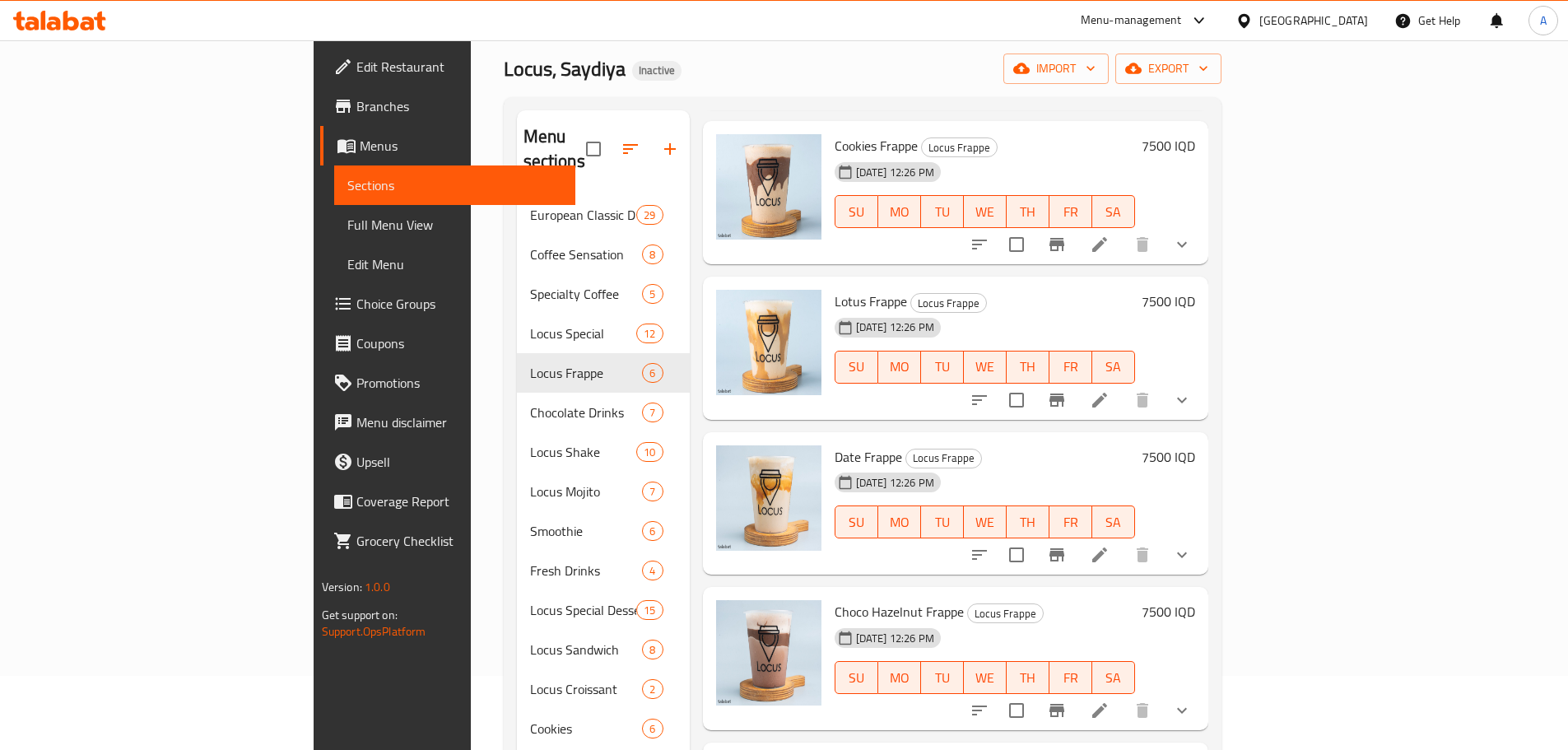
scroll to position [230, 0]
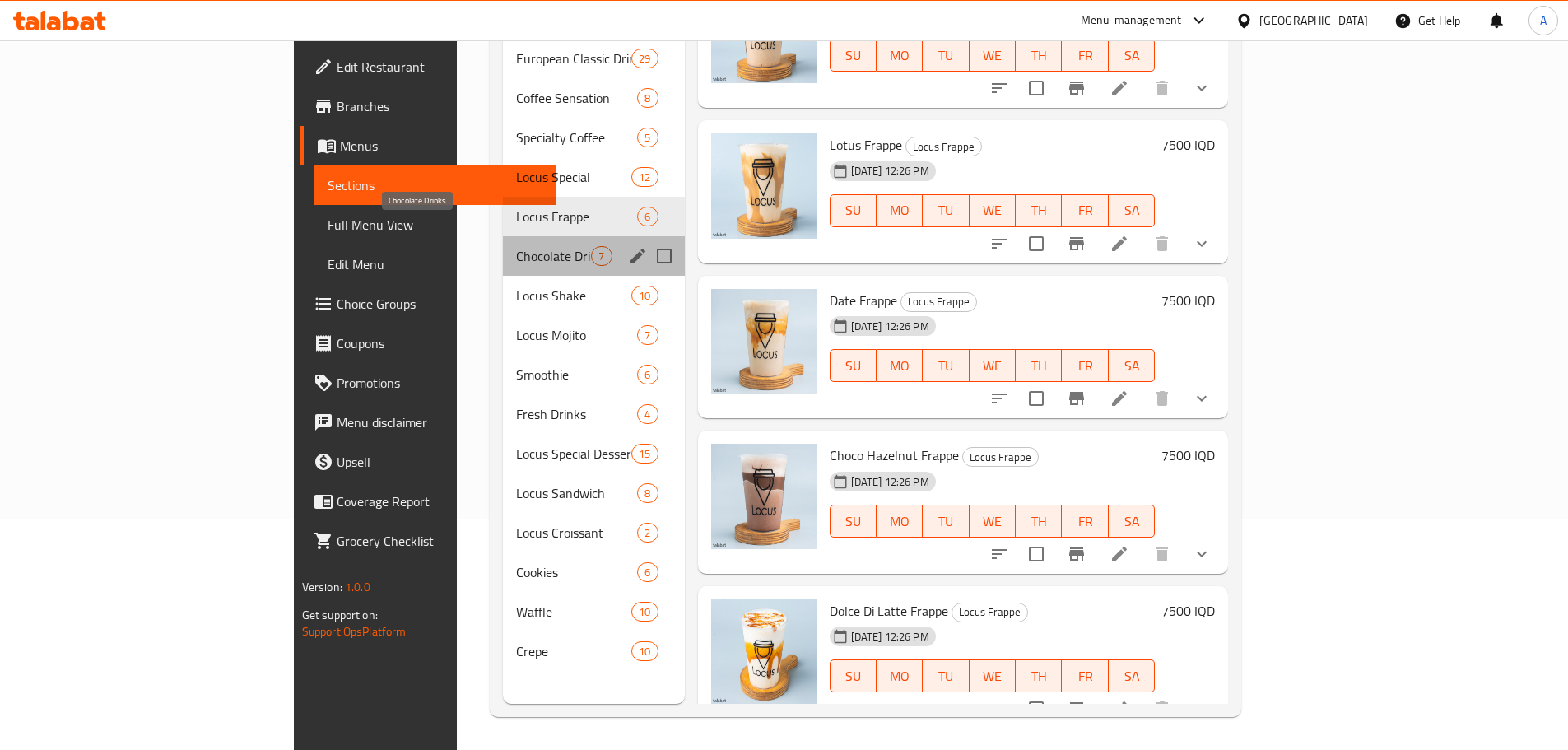
drag, startPoint x: 420, startPoint y: 228, endPoint x: 614, endPoint y: 212, distance: 194.7
click at [516, 246] on span "Chocolate Drinks" at bounding box center [553, 256] width 75 height 19
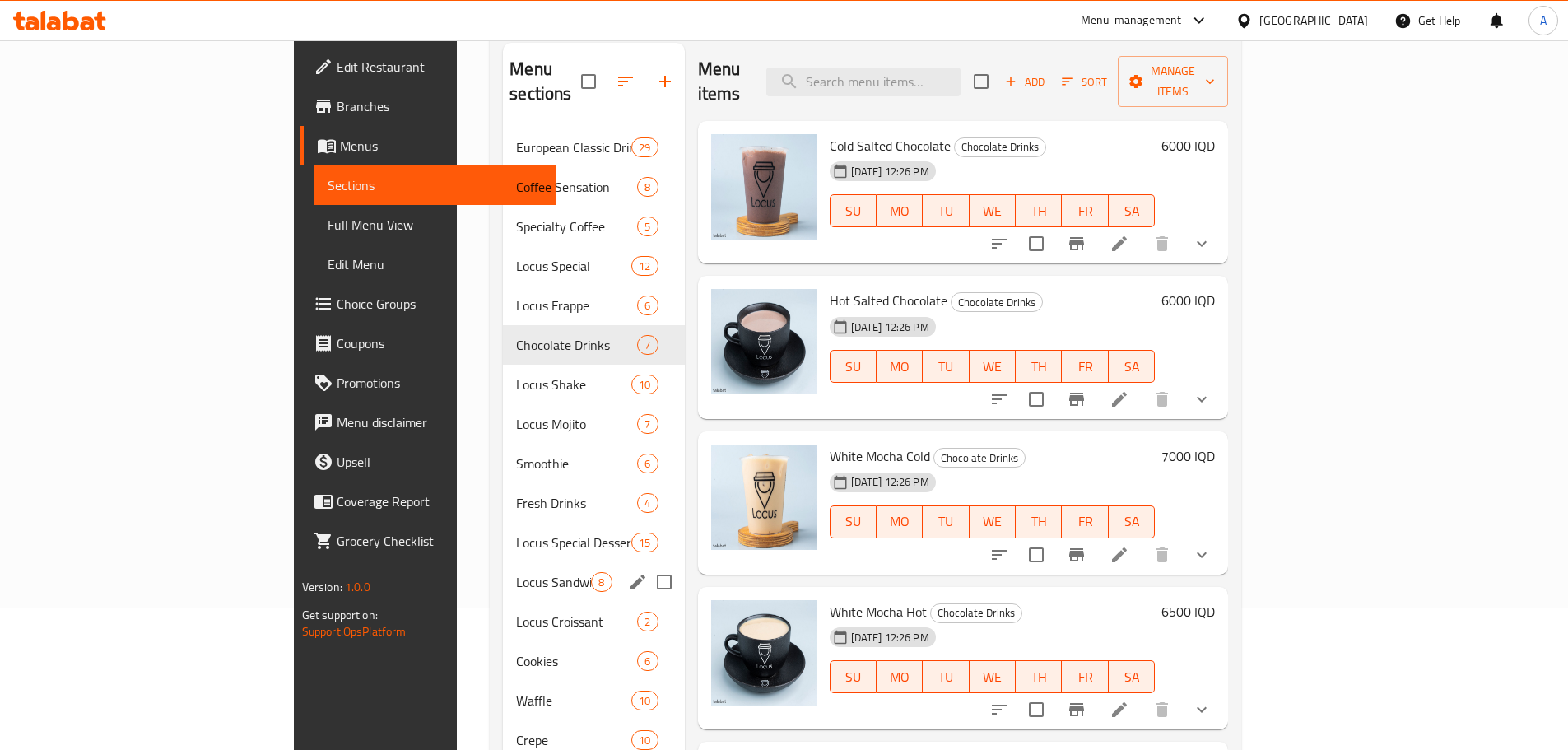
scroll to position [230, 0]
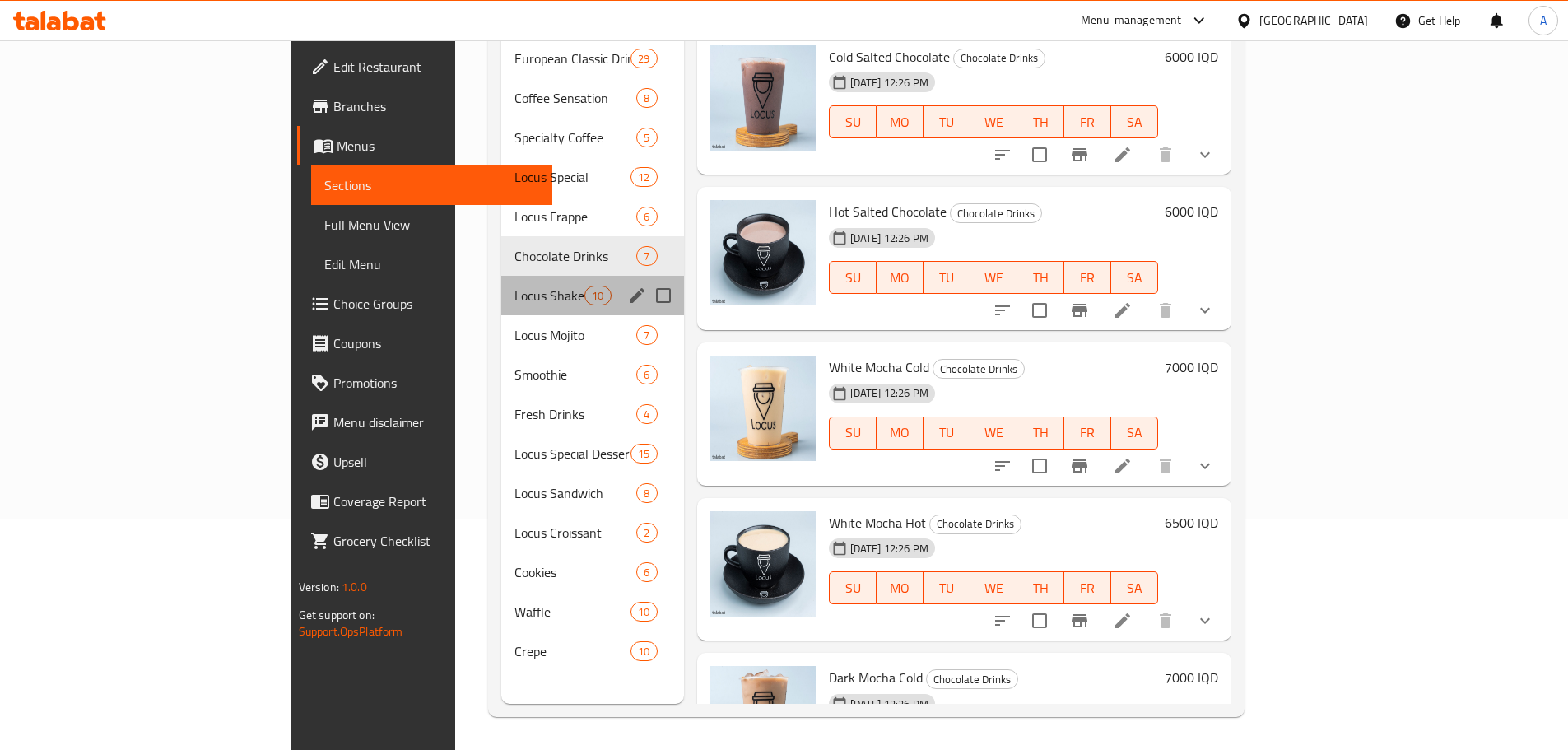
click at [502, 286] on div "Locus Shake 10" at bounding box center [592, 295] width 182 height 40
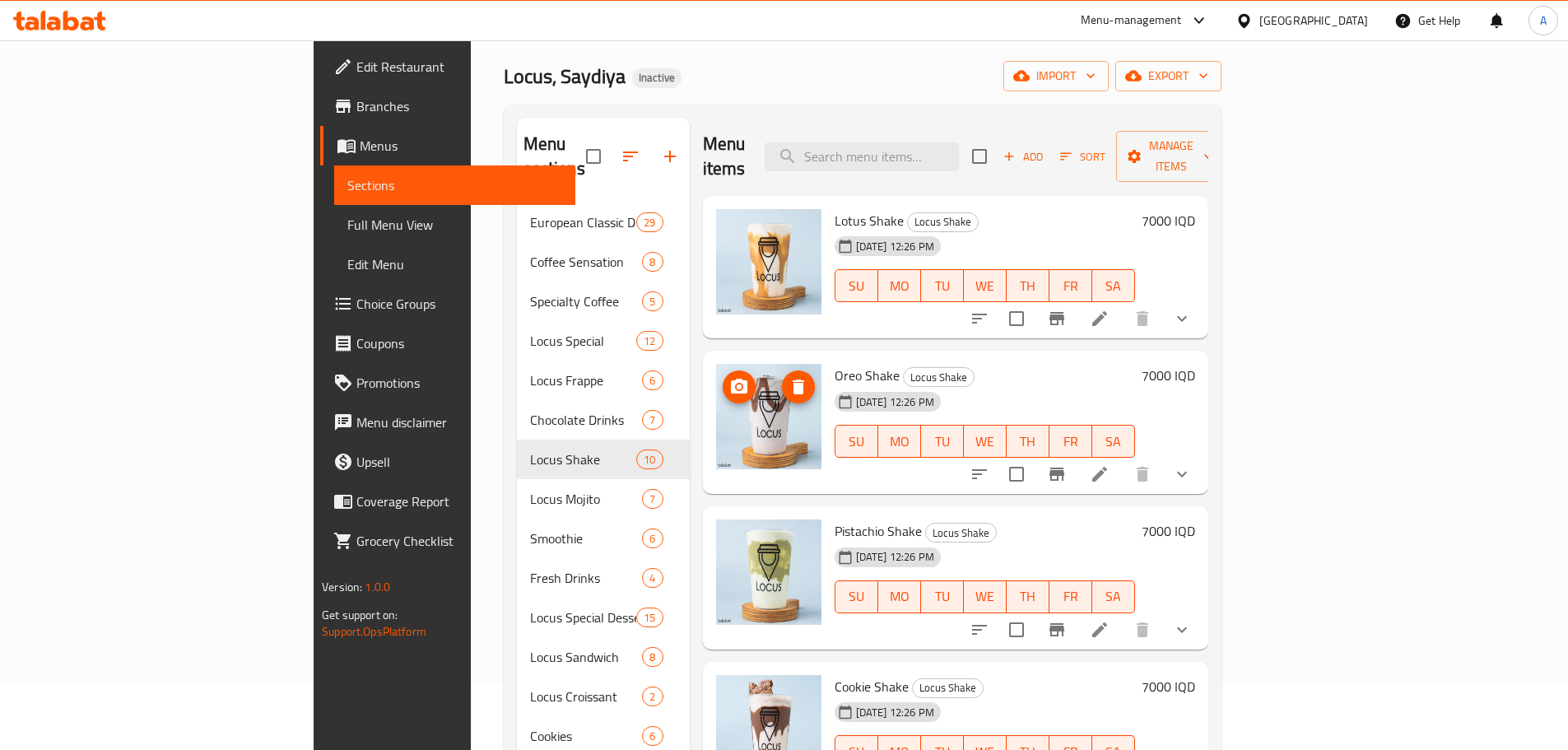
scroll to position [66, 0]
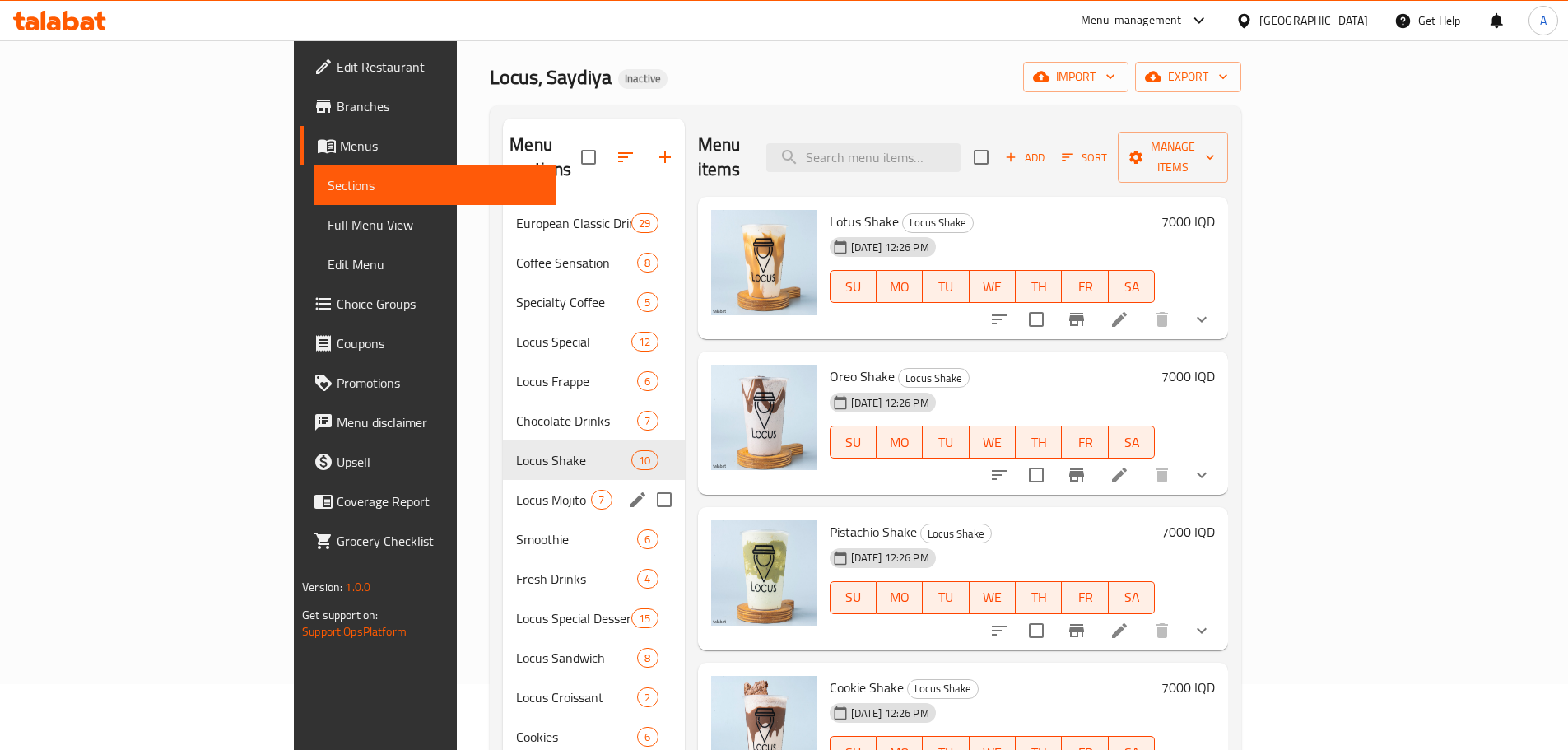
click at [516, 490] on span "Locus Mojito" at bounding box center [553, 500] width 75 height 19
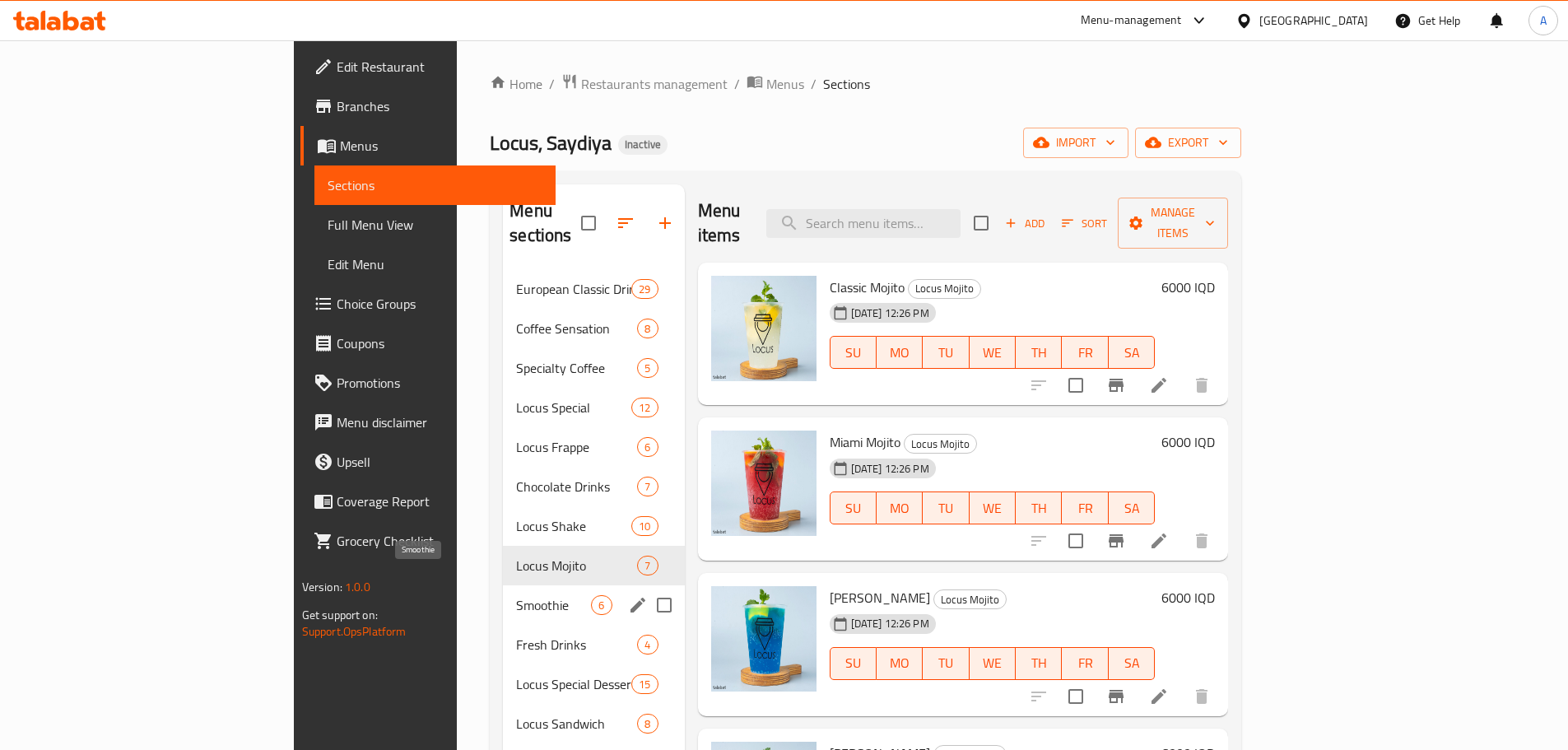
click at [516, 595] on span "Smoothie" at bounding box center [553, 605] width 75 height 19
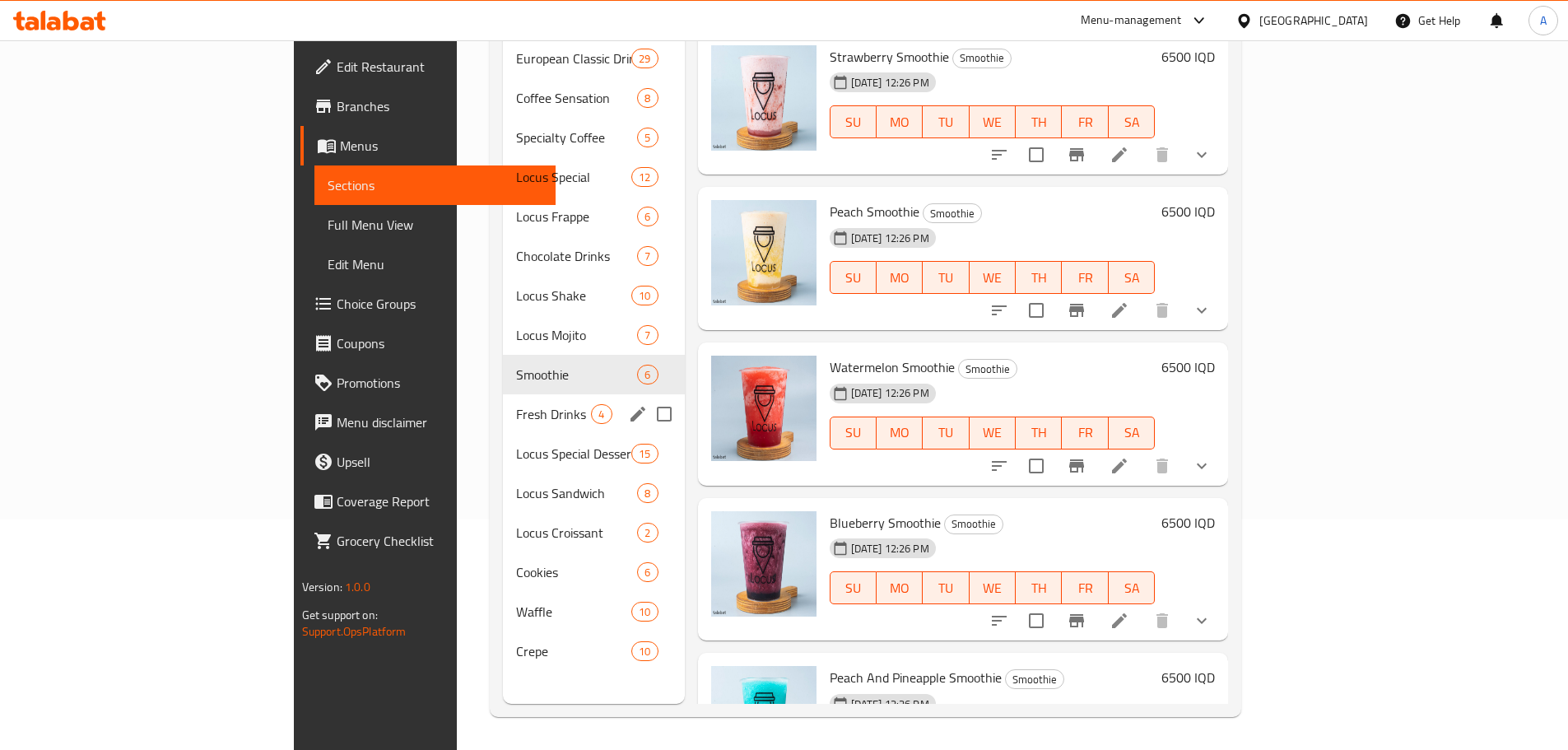
click at [503, 394] on div "Fresh Drinks 4" at bounding box center [593, 413] width 181 height 40
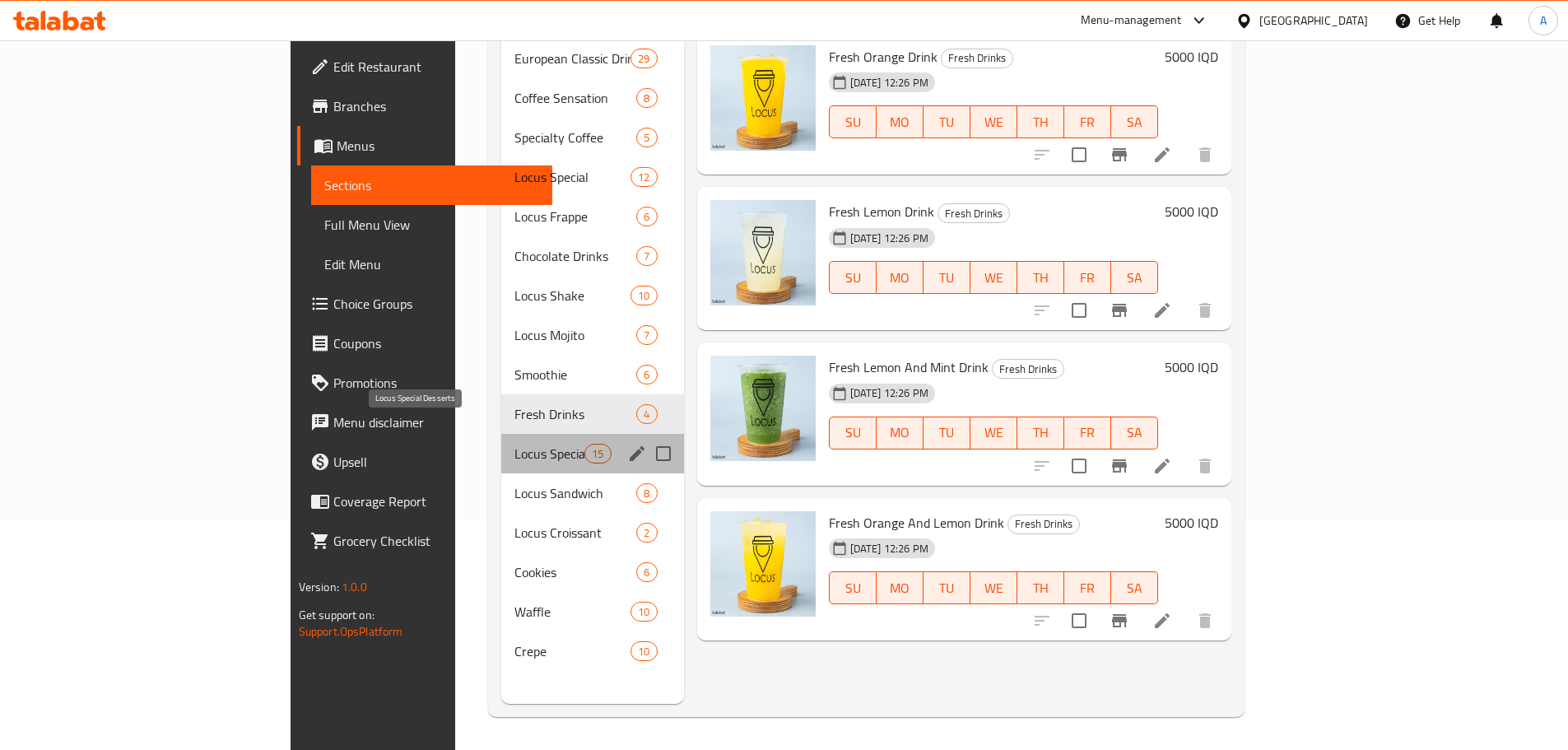
click at [515, 443] on span "Locus Special Desserts" at bounding box center [549, 453] width 70 height 19
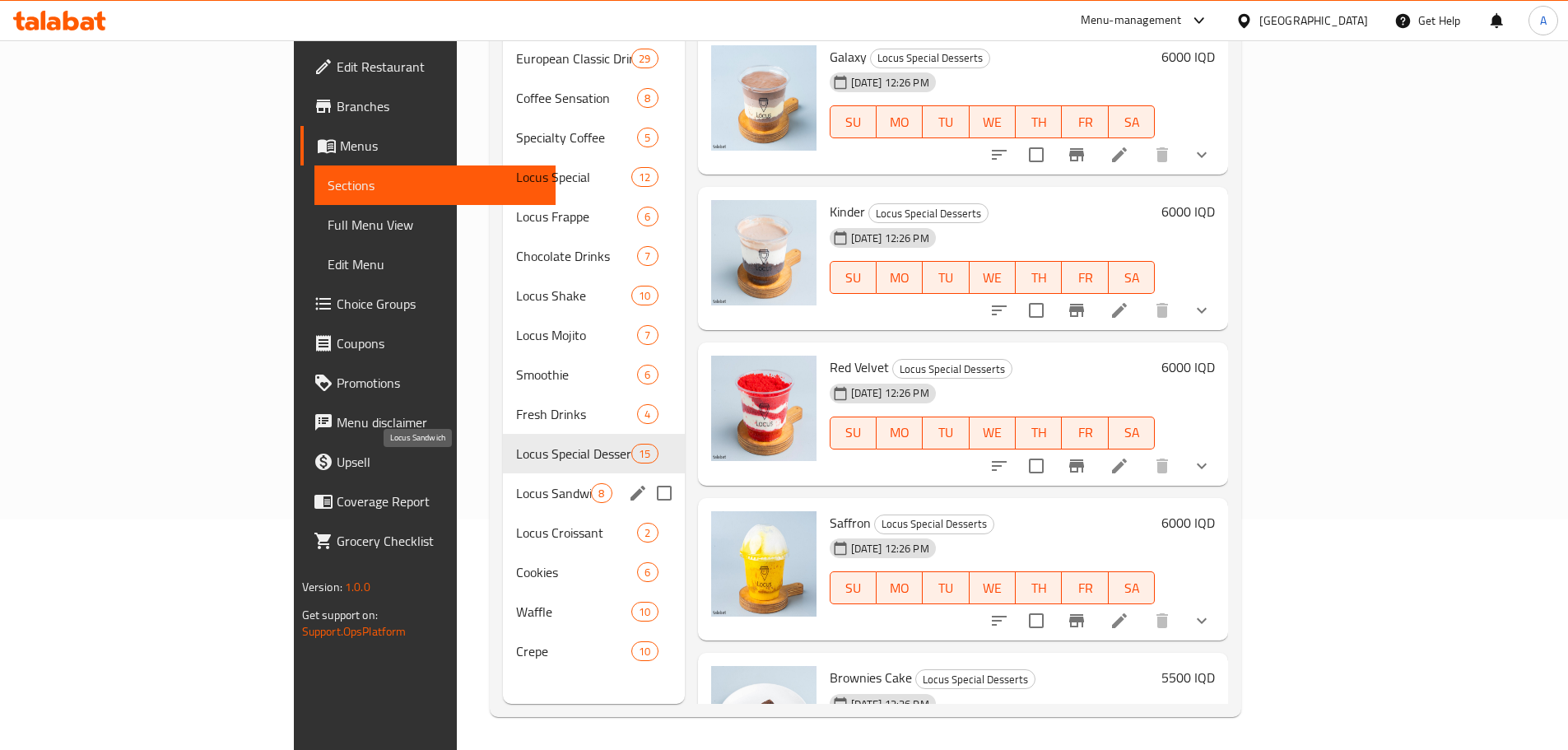
click at [516, 483] on span "Locus Sandwich" at bounding box center [553, 493] width 75 height 19
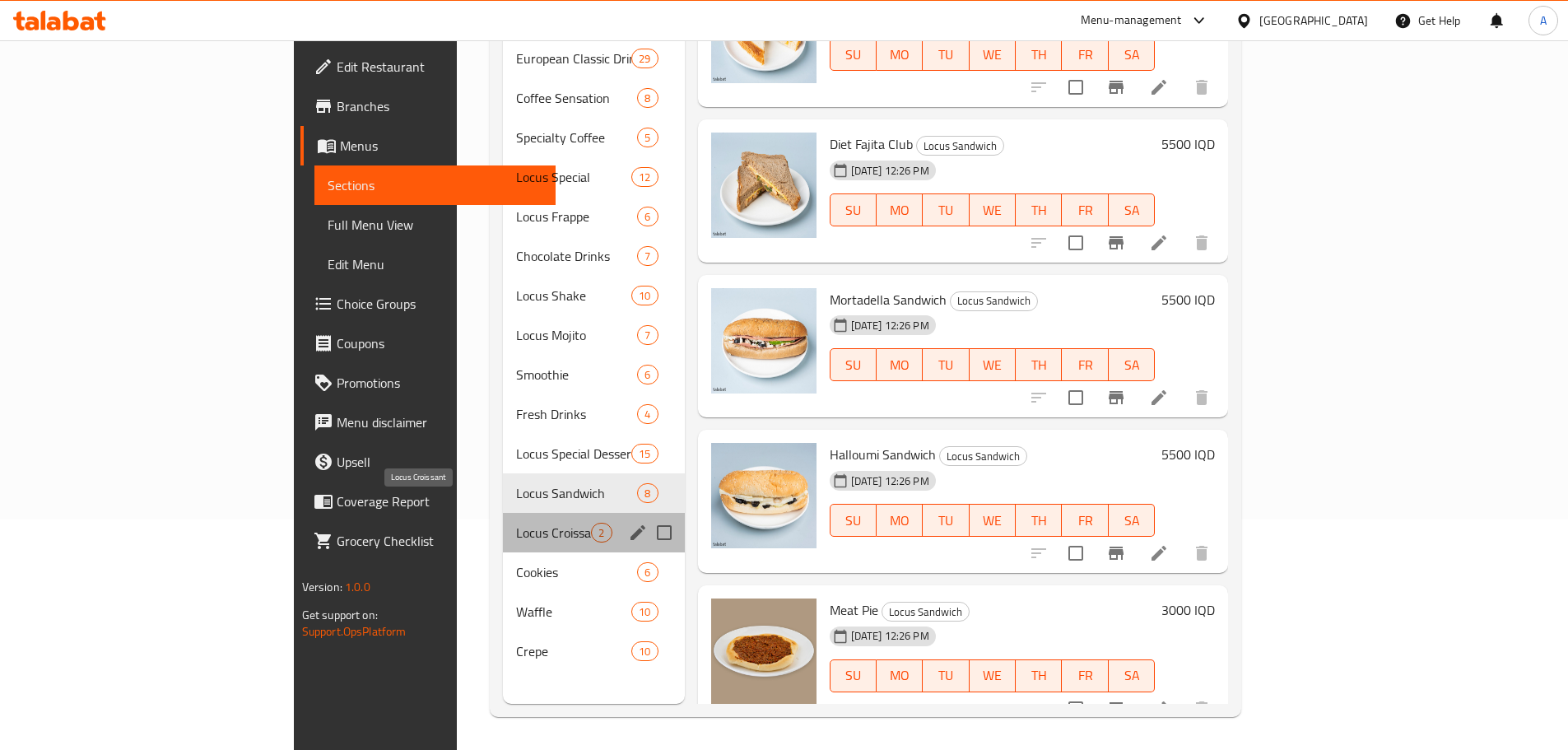
click at [516, 523] on span "Locus Croissant" at bounding box center [553, 532] width 75 height 19
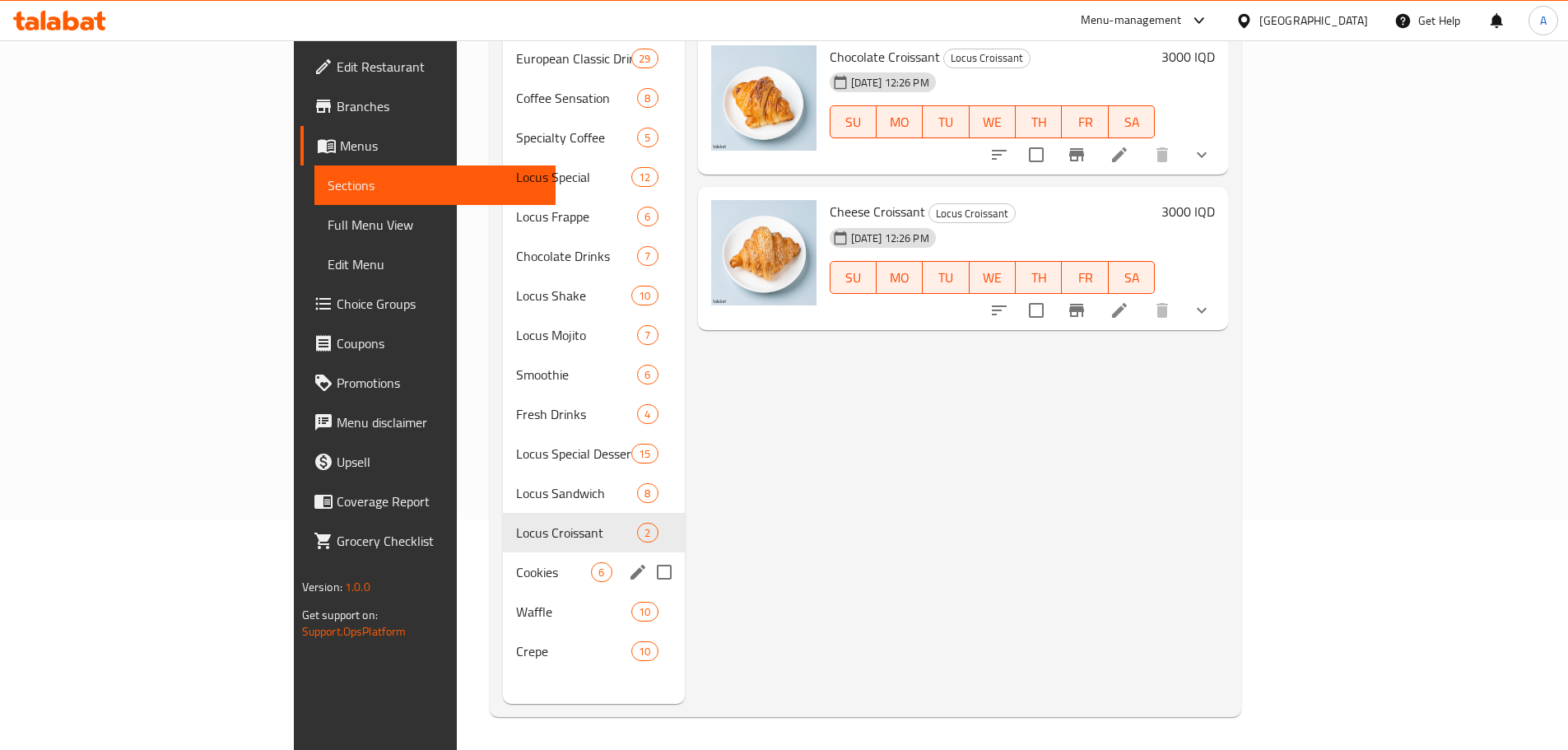
click at [503, 553] on div "Cookies 6" at bounding box center [593, 572] width 181 height 40
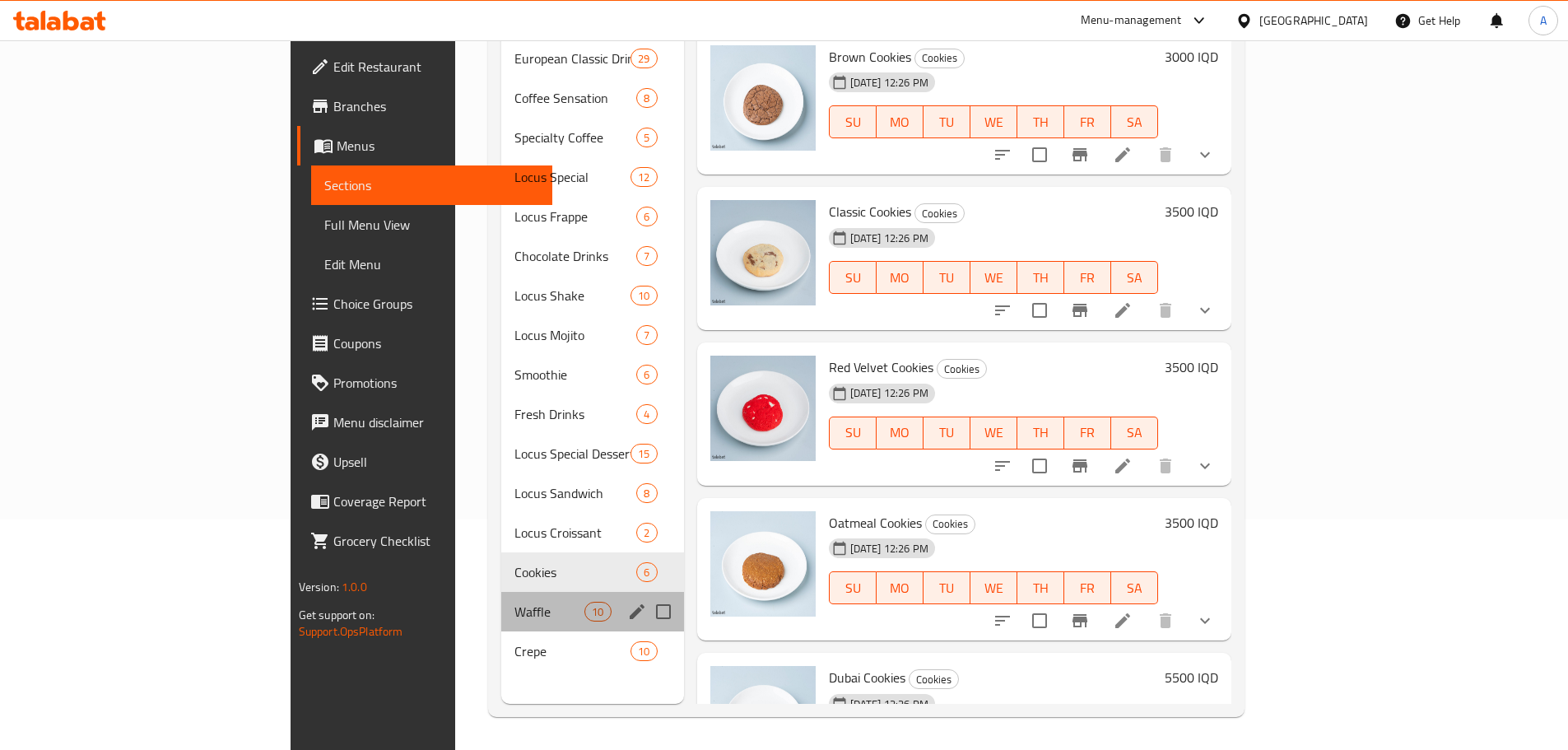
drag, startPoint x: 423, startPoint y: 603, endPoint x: 460, endPoint y: 590, distance: 39.2
click at [502, 603] on div "Waffle 10" at bounding box center [592, 611] width 182 height 40
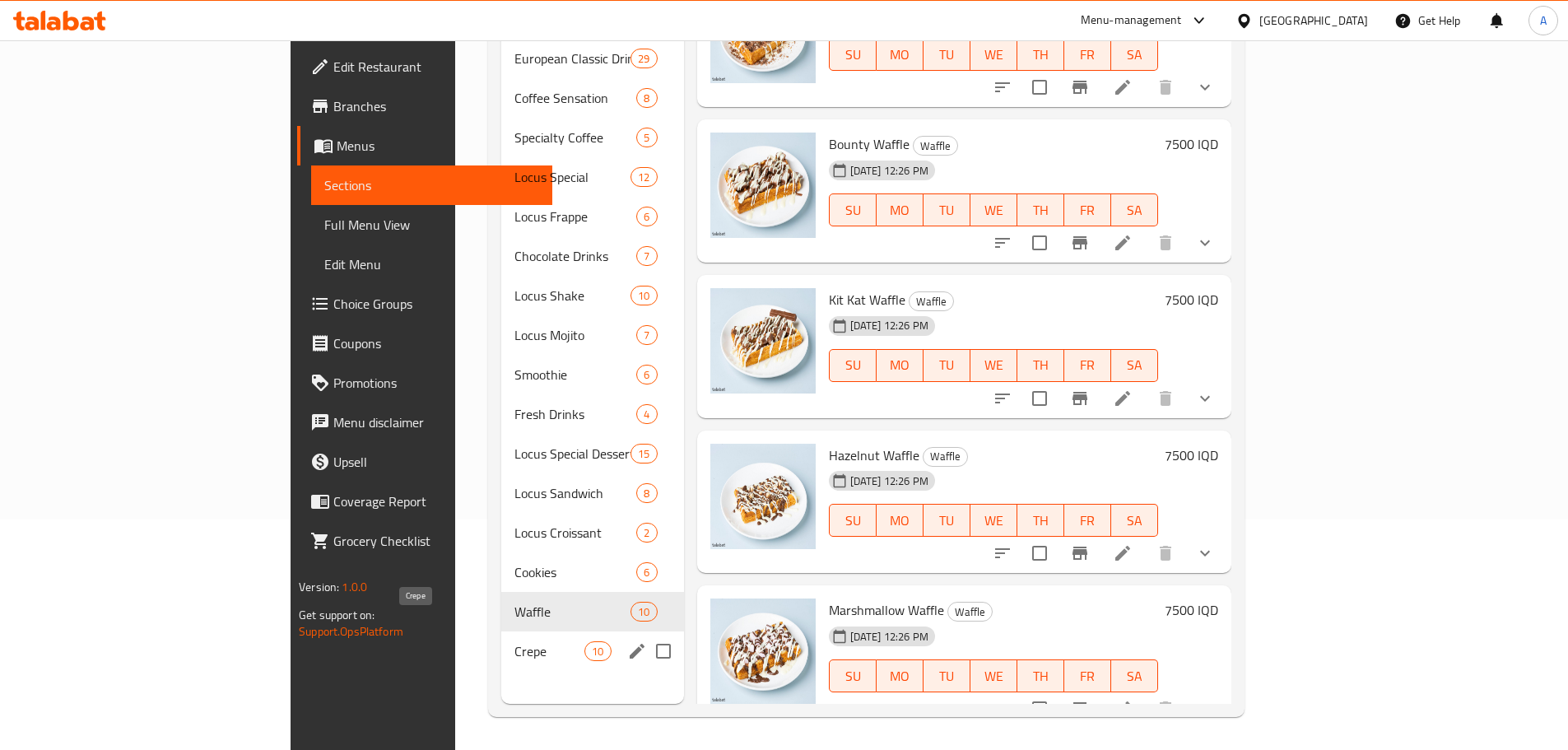
click at [502, 631] on div "Crepe 10" at bounding box center [592, 650] width 182 height 40
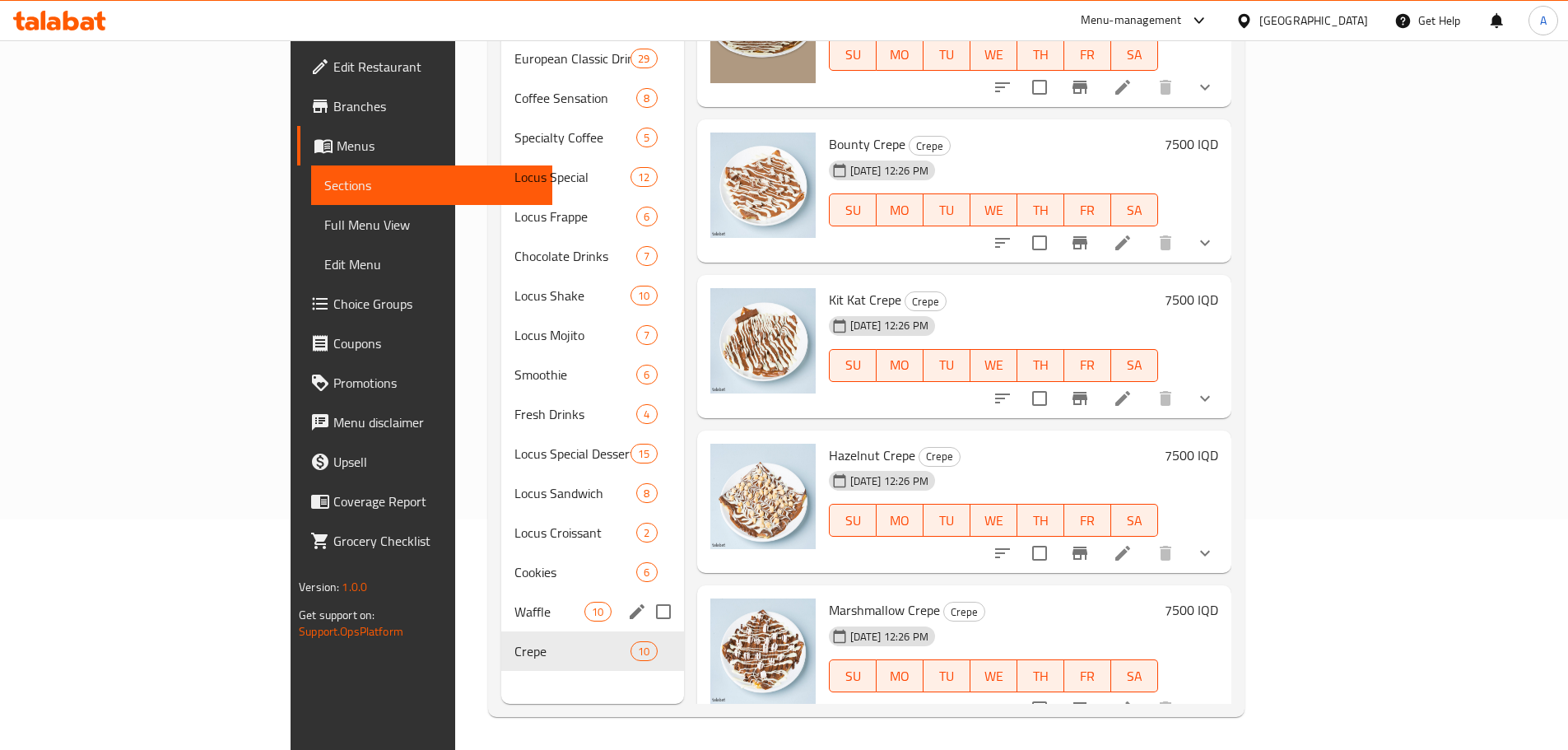
click at [502, 598] on div "Waffle 10" at bounding box center [592, 611] width 182 height 40
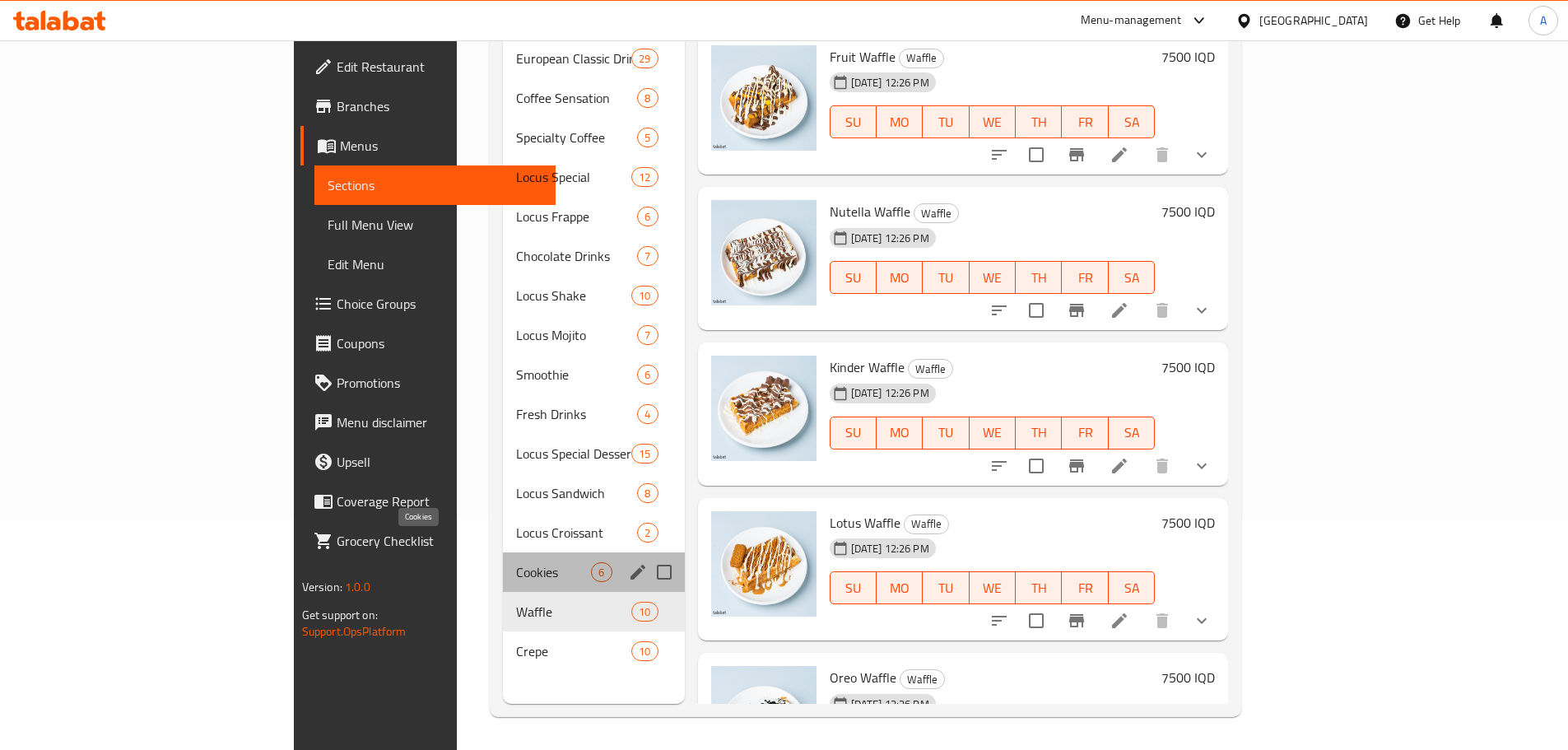
click at [516, 562] on span "Cookies" at bounding box center [553, 572] width 75 height 19
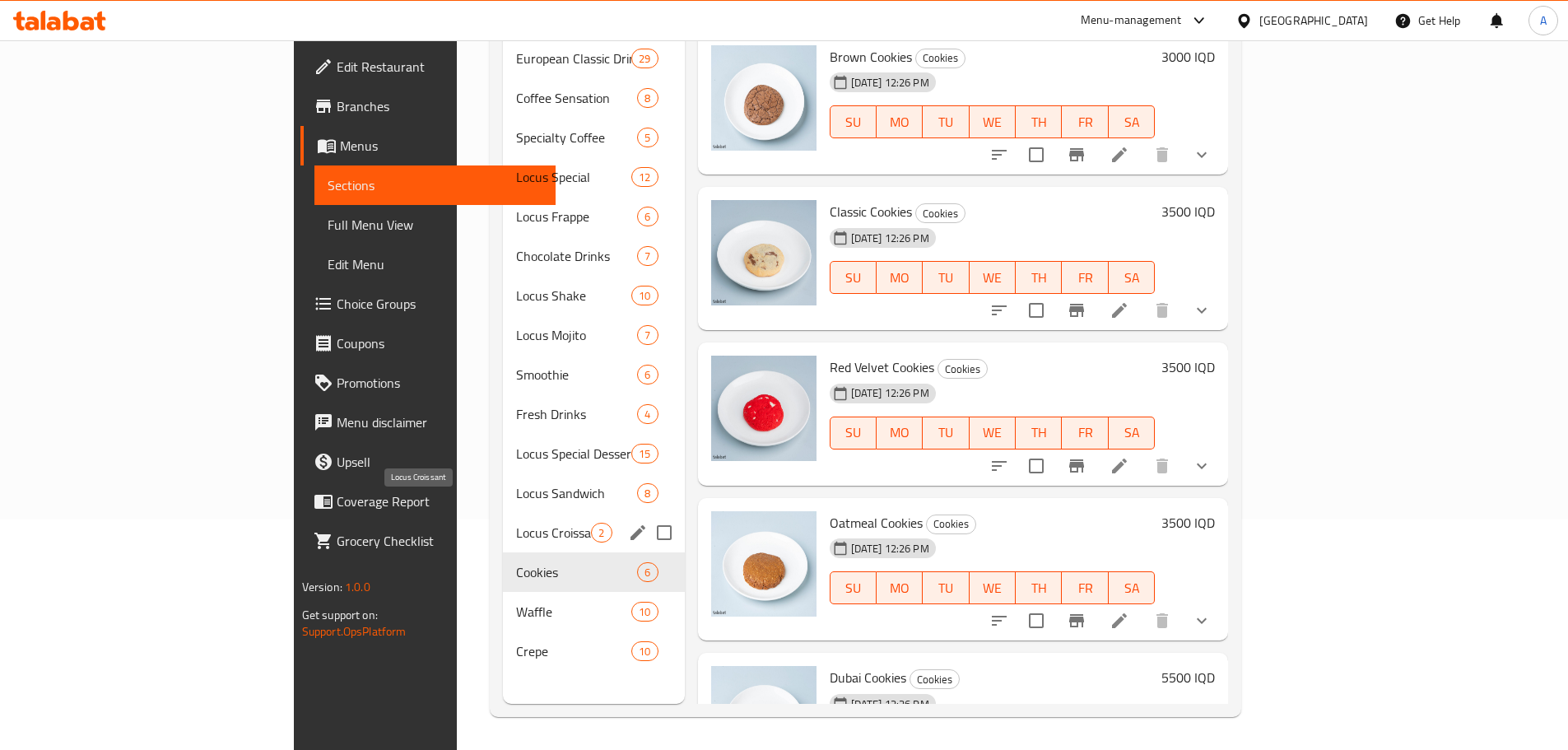
click at [503, 517] on div "Locus Croissant 2" at bounding box center [593, 532] width 181 height 40
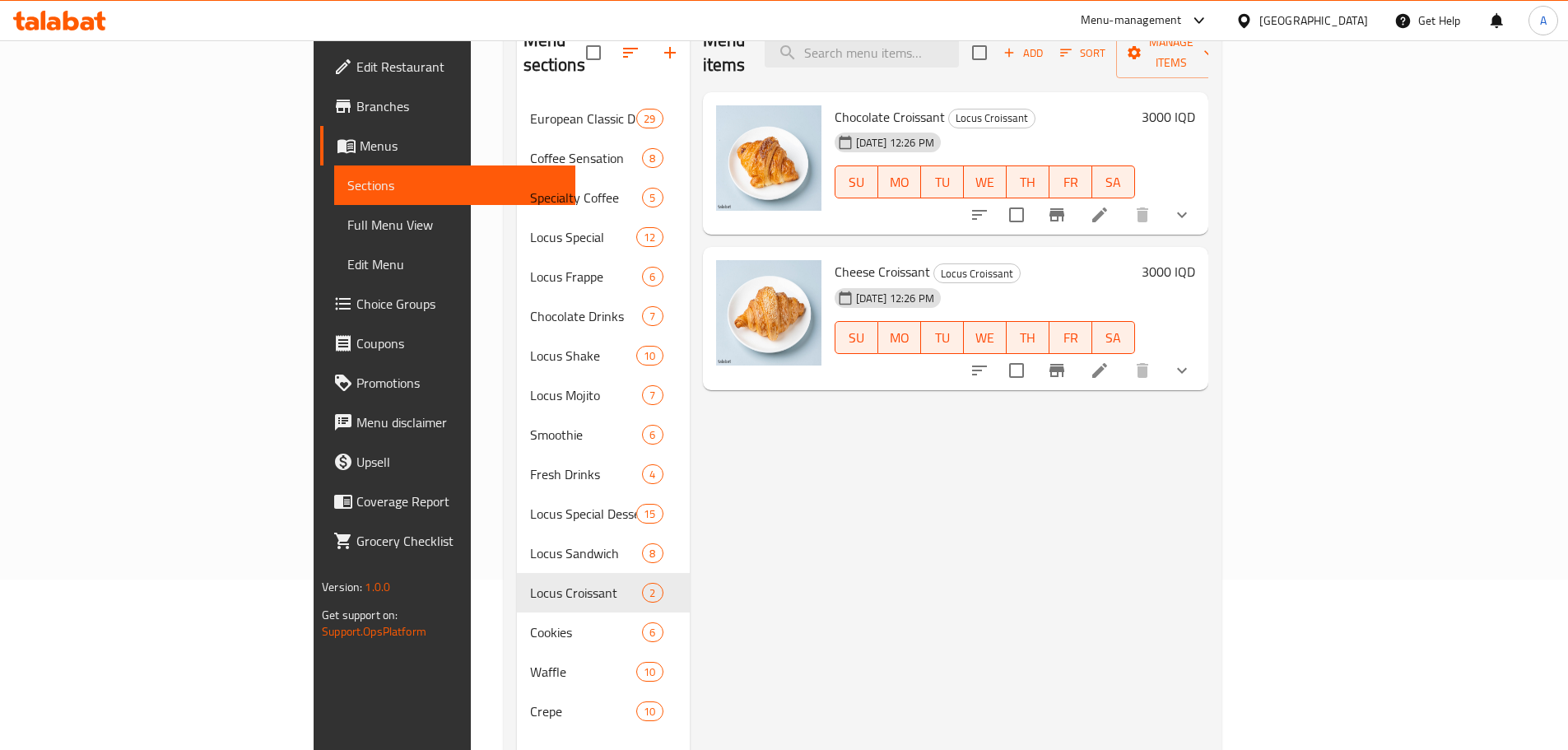
scroll to position [230, 0]
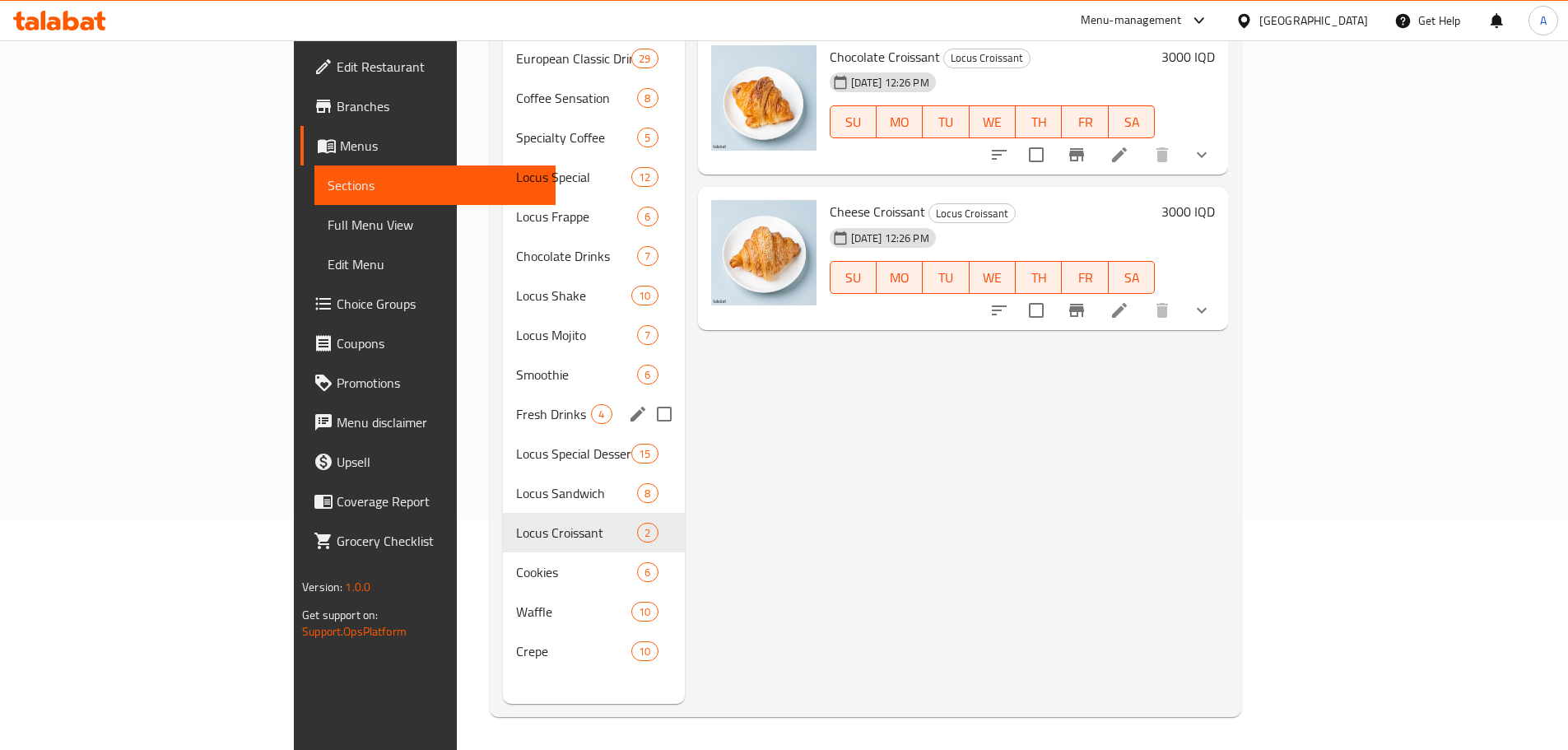
click at [516, 404] on span "Fresh Drinks" at bounding box center [553, 413] width 75 height 19
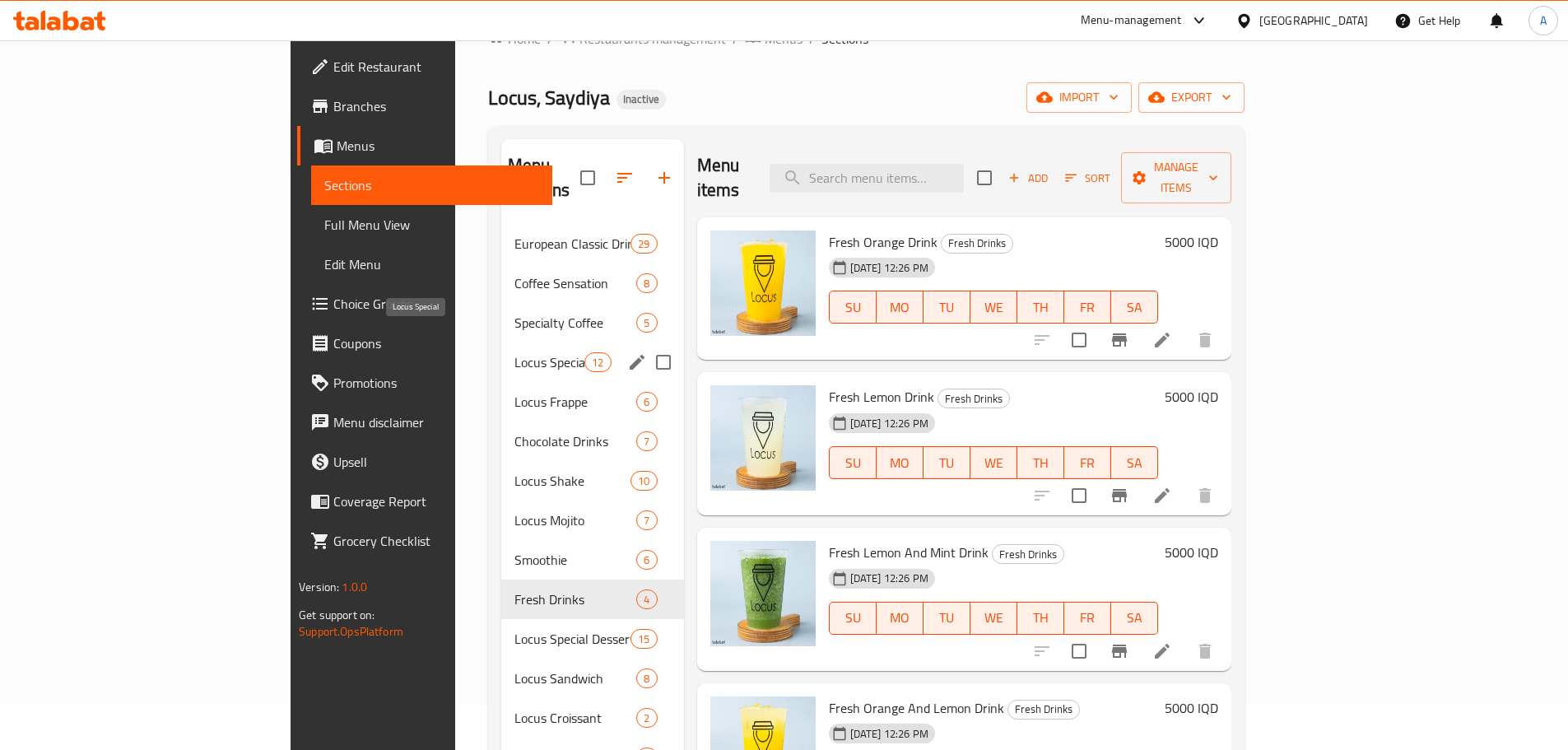
scroll to position [230, 0]
